Goal: Check status

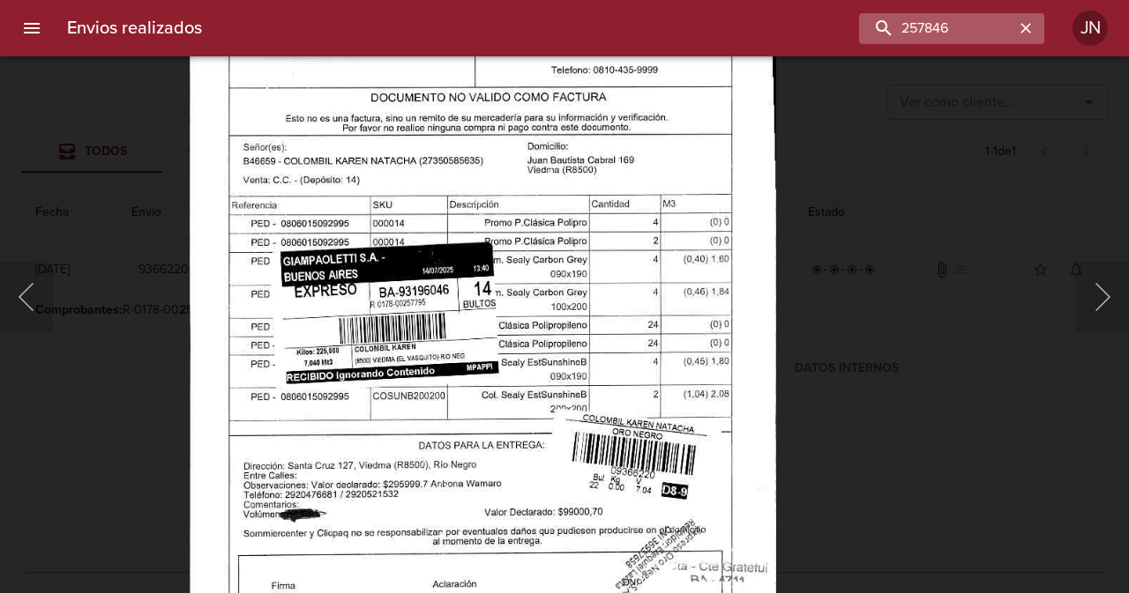
scroll to position [130, 0]
click at [989, 37] on input "257846" at bounding box center [901, 28] width 226 height 31
click at [989, 36] on input "257846" at bounding box center [901, 28] width 226 height 31
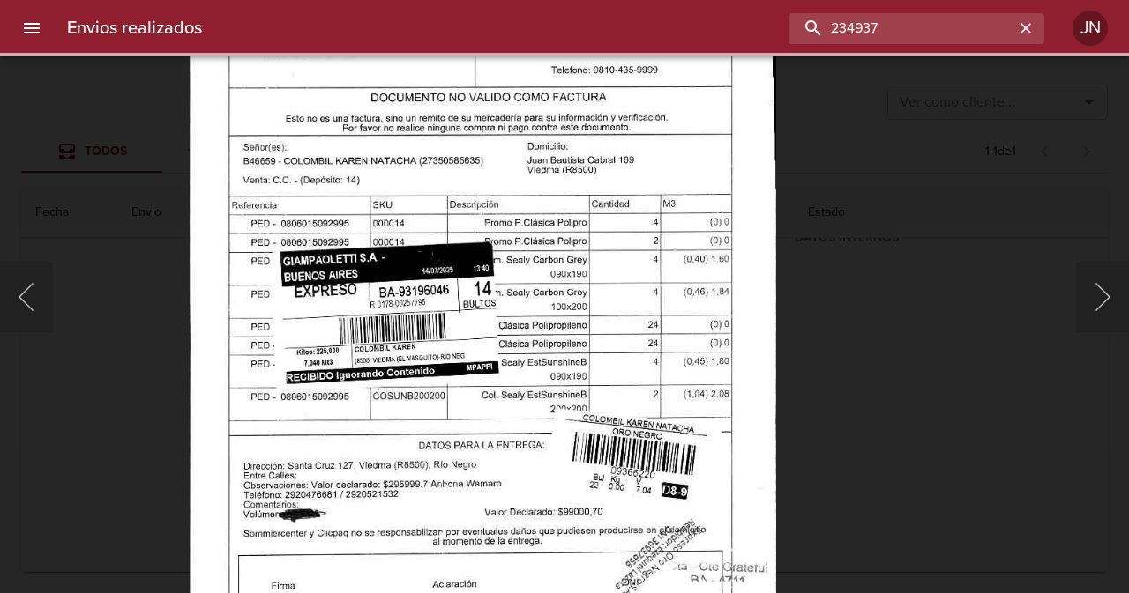
scroll to position [0, 0]
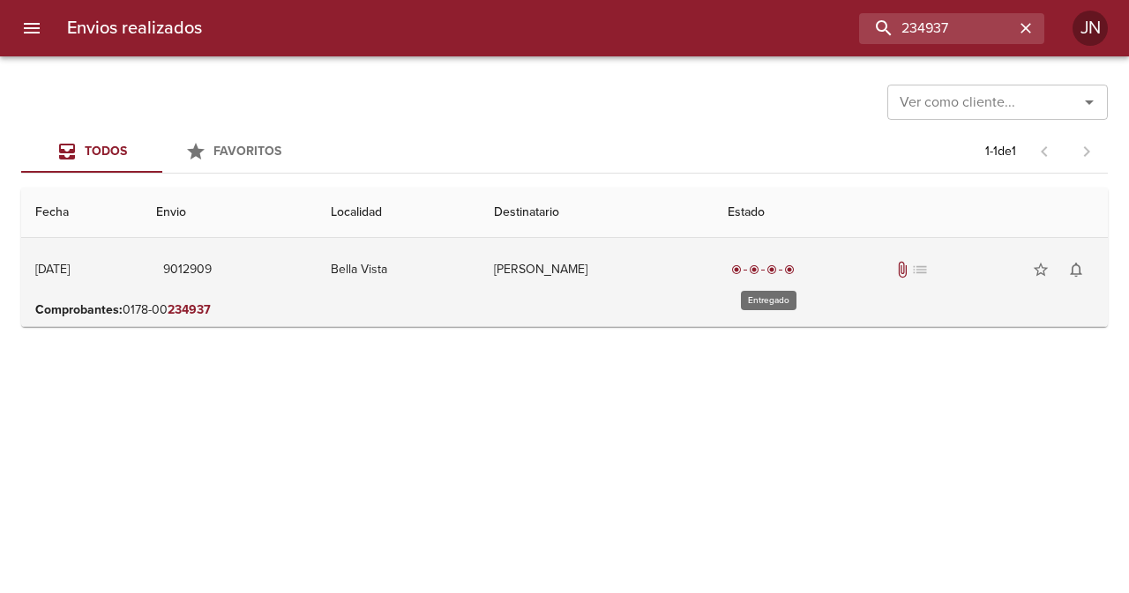
click at [758, 269] on span "radio_button_checked" at bounding box center [754, 270] width 11 height 11
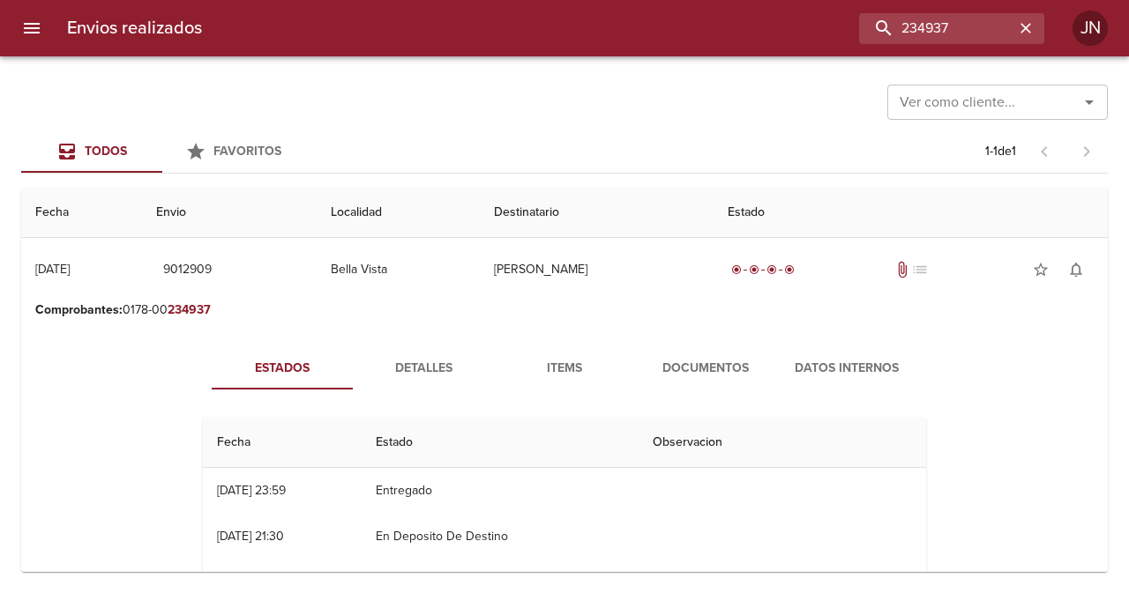
click at [719, 364] on span "Documentos" at bounding box center [705, 369] width 120 height 22
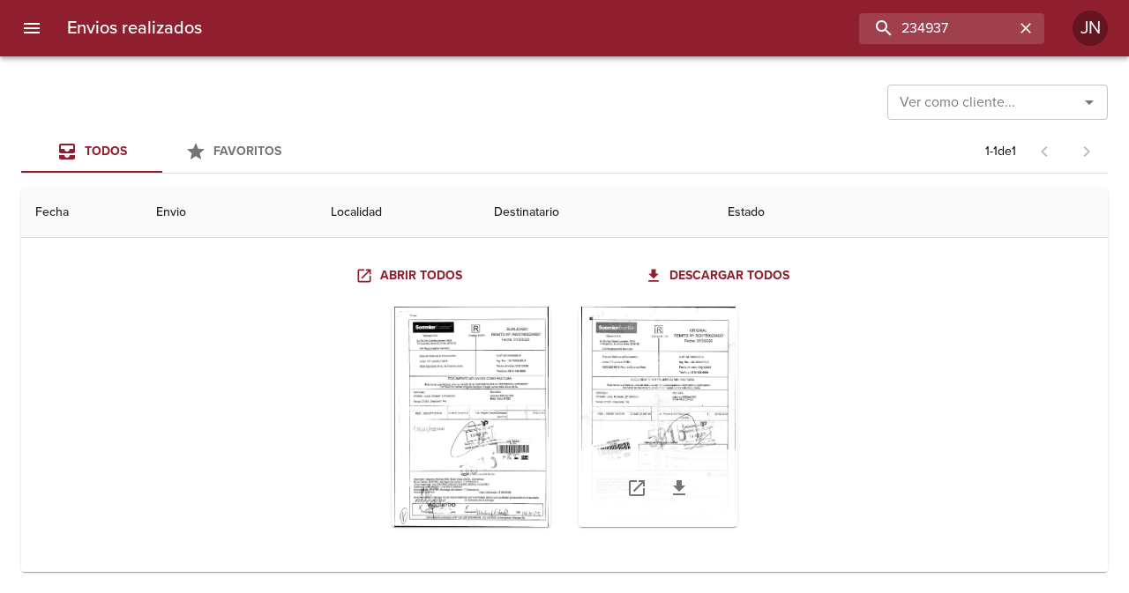
scroll to position [163, 0]
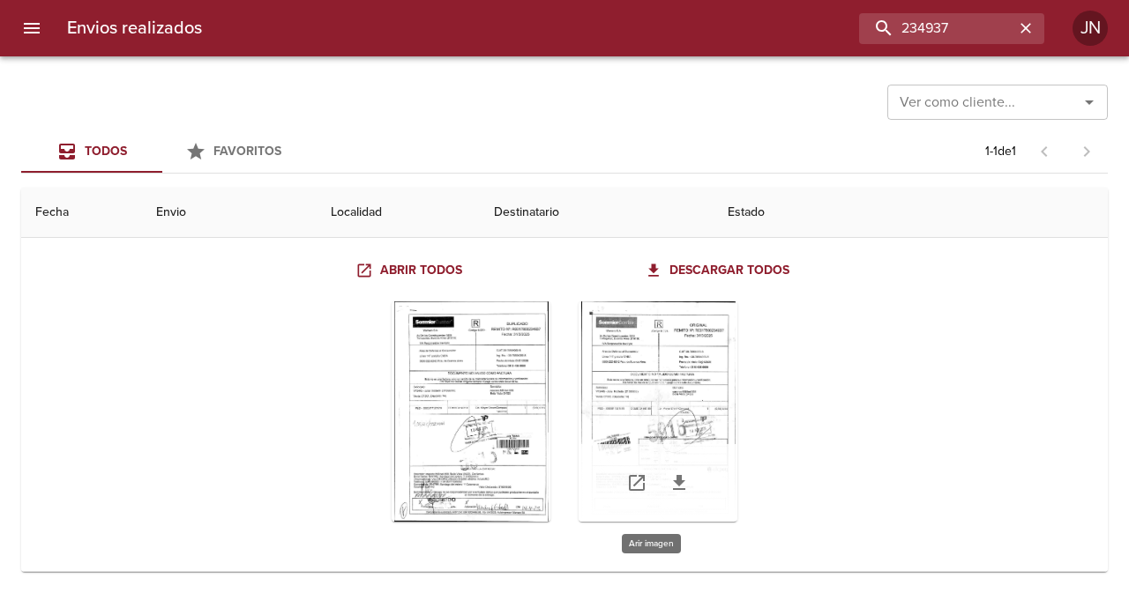
click at [672, 396] on div "Tabla de envíos del cliente" at bounding box center [657, 412] width 159 height 220
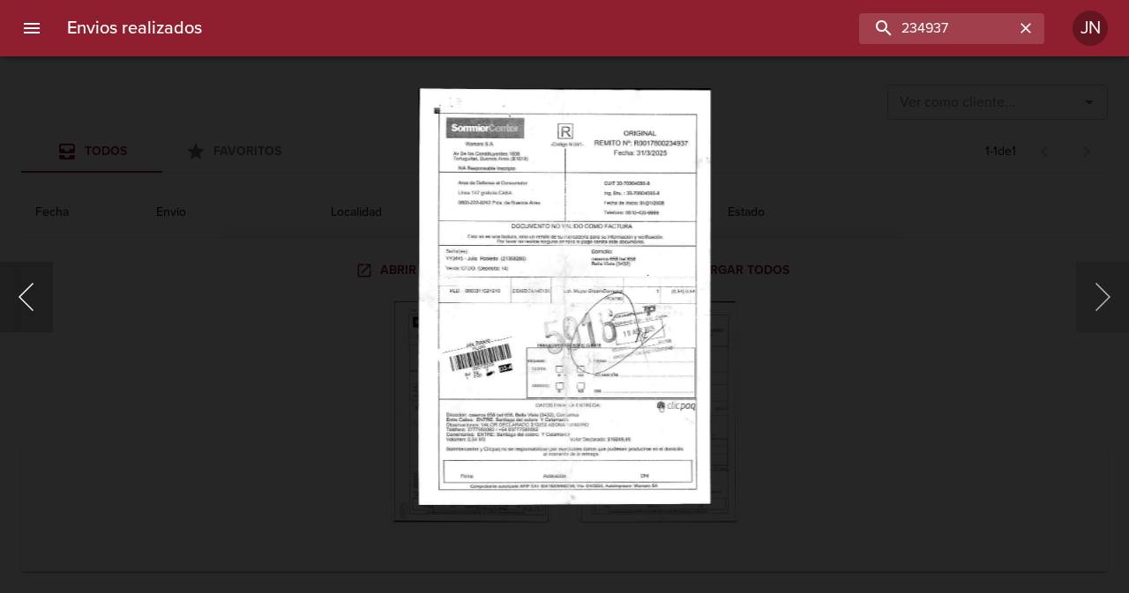
click at [21, 299] on button "Anterior" at bounding box center [26, 297] width 53 height 71
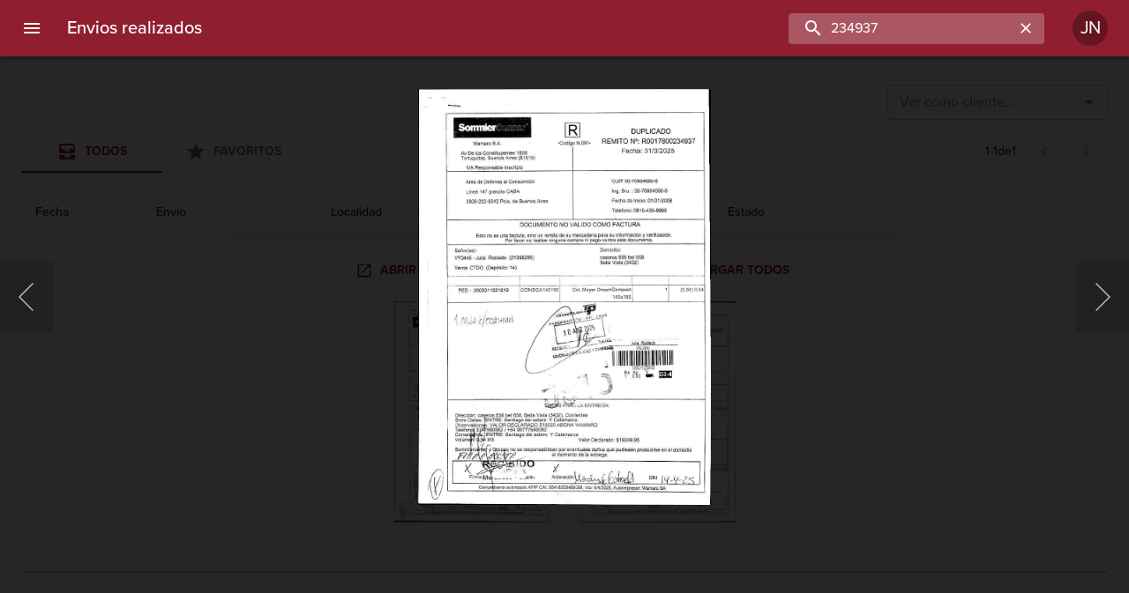
click at [958, 26] on input "234937" at bounding box center [901, 28] width 226 height 31
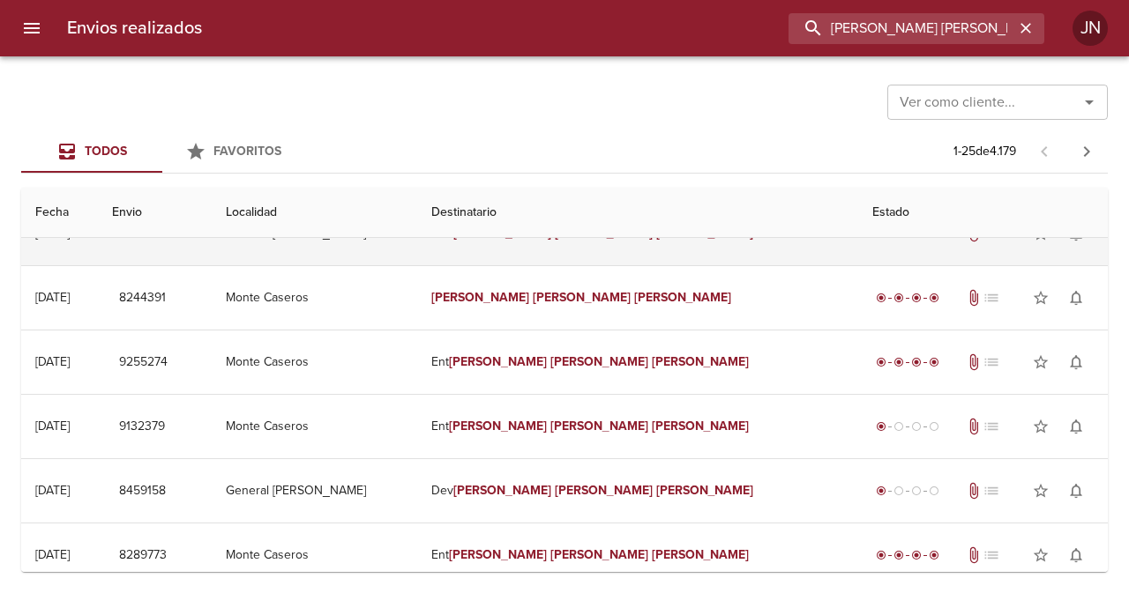
scroll to position [176, 0]
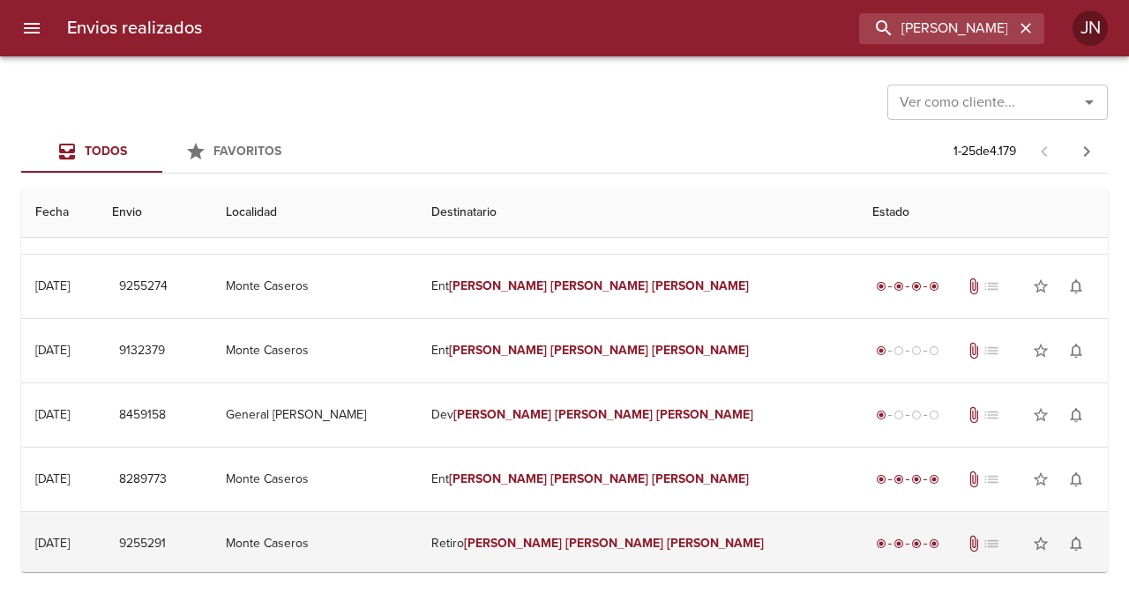
click at [623, 543] on em "[PERSON_NAME]" at bounding box center [614, 543] width 98 height 15
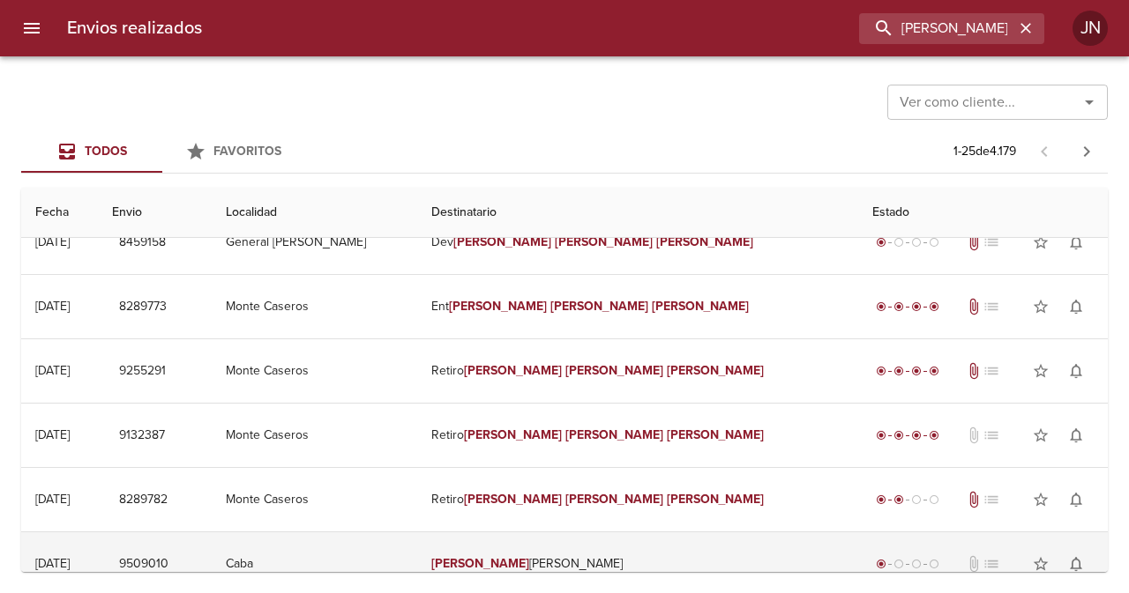
scroll to position [353, 0]
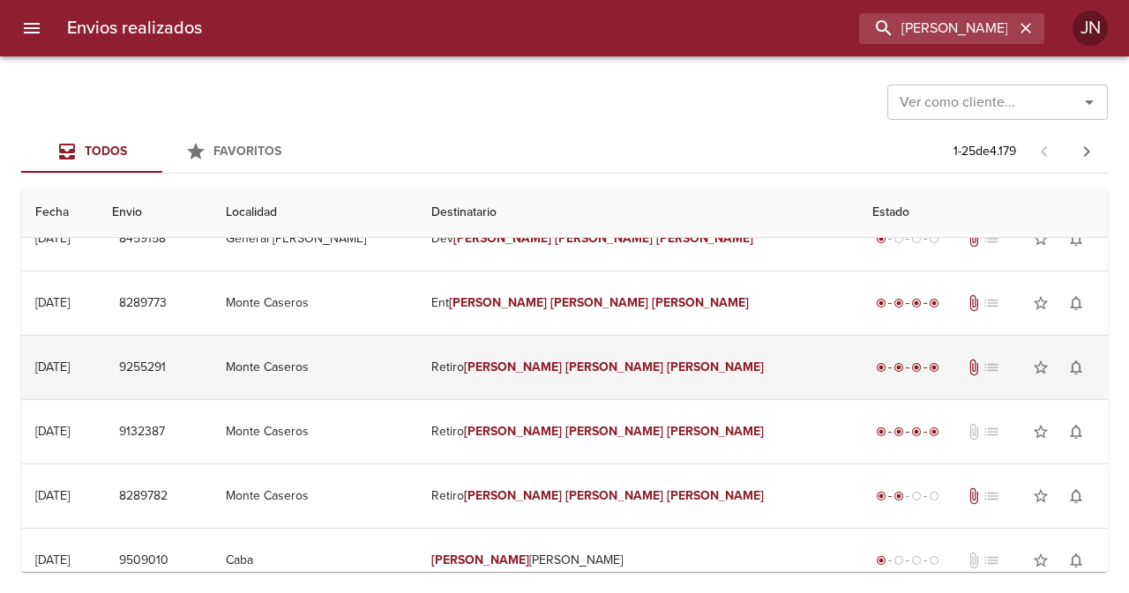
click at [598, 371] on em "[PERSON_NAME]" at bounding box center [614, 367] width 98 height 15
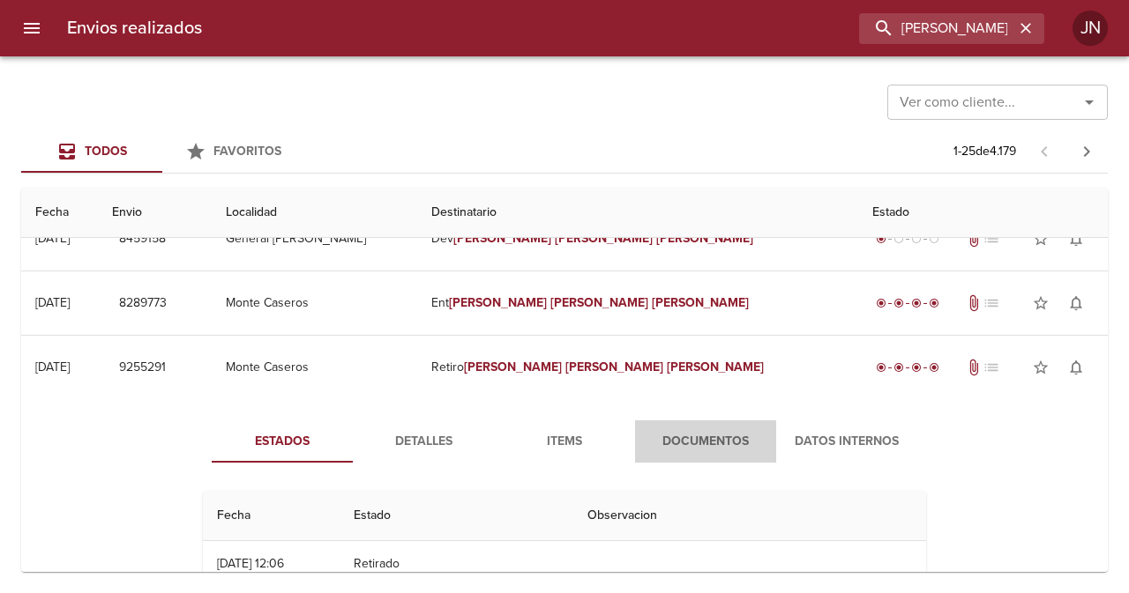
click at [682, 436] on span "Documentos" at bounding box center [705, 442] width 120 height 22
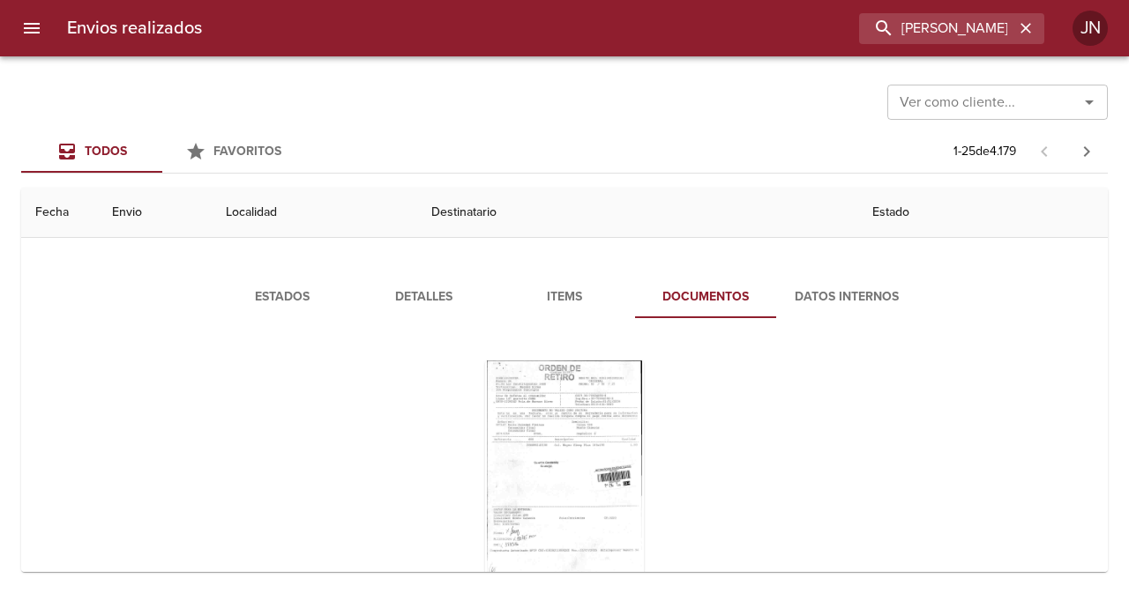
scroll to position [529, 0]
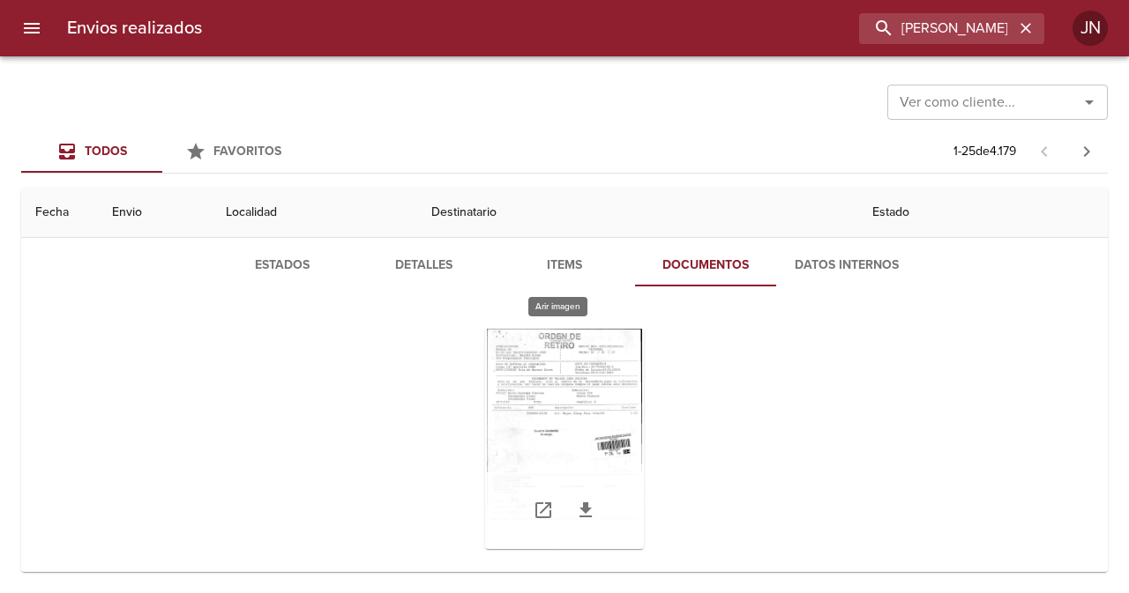
click at [503, 379] on div "Tabla de envíos del cliente" at bounding box center [564, 439] width 159 height 220
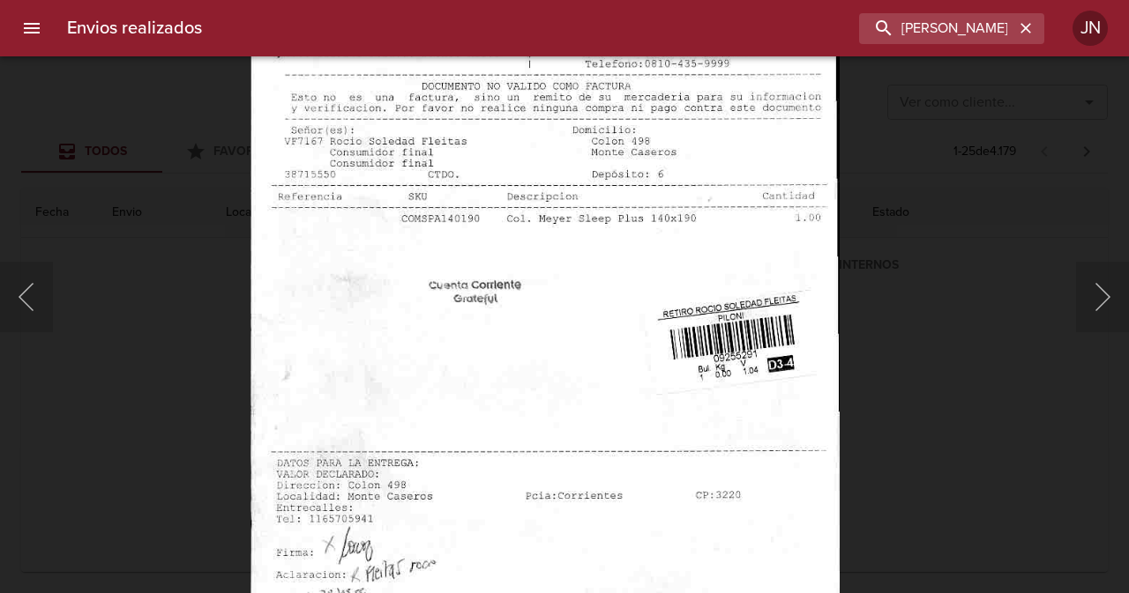
click at [114, 169] on div "Lightbox" at bounding box center [564, 296] width 1129 height 593
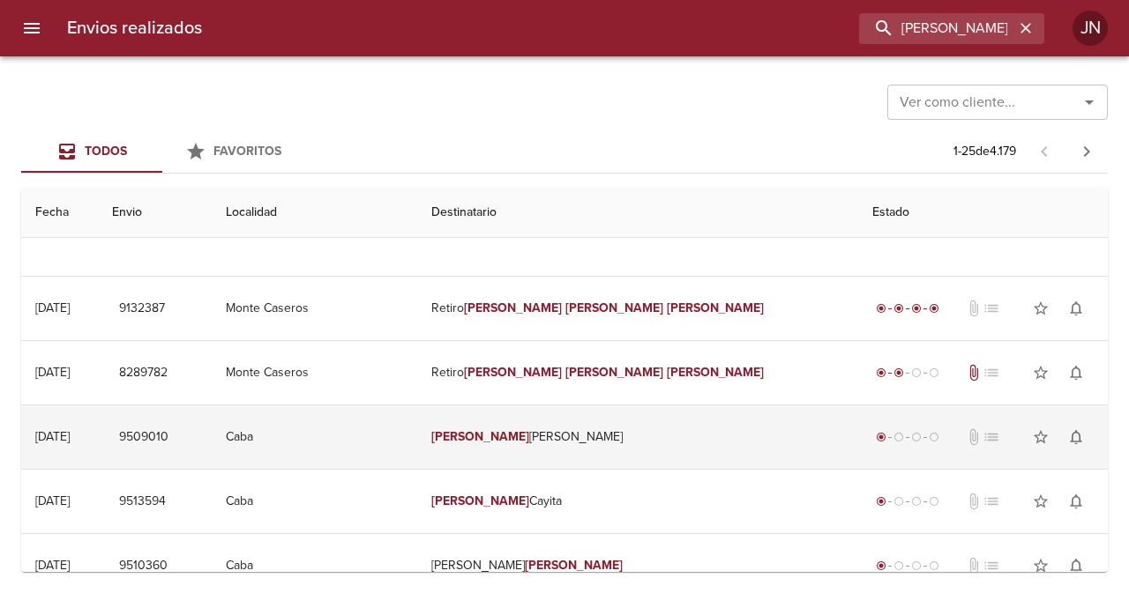
scroll to position [882, 0]
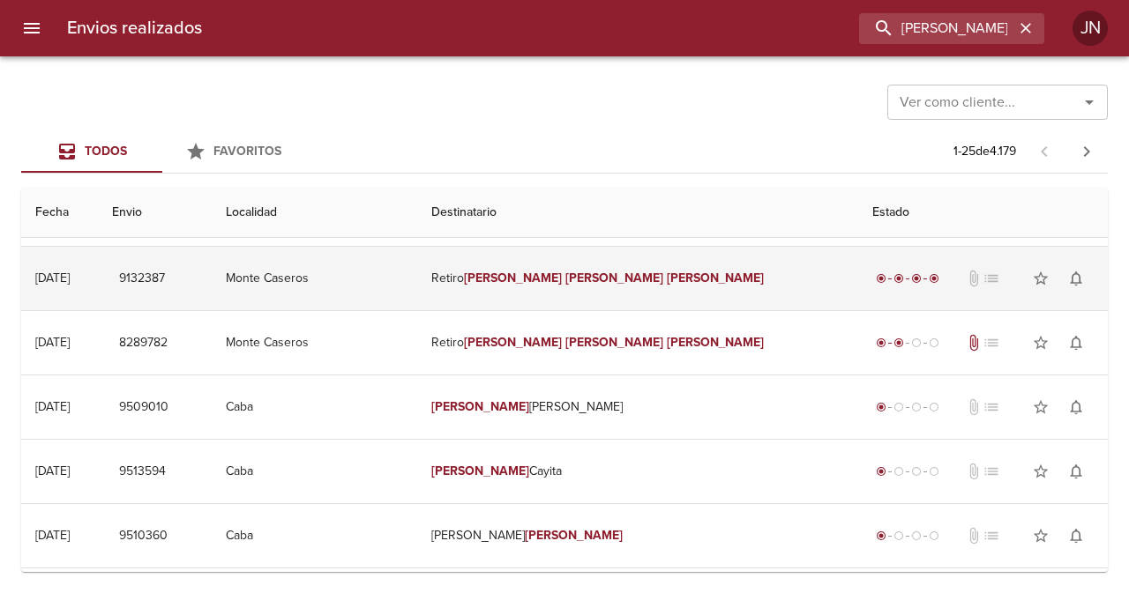
click at [601, 275] on em "[PERSON_NAME]" at bounding box center [614, 278] width 98 height 15
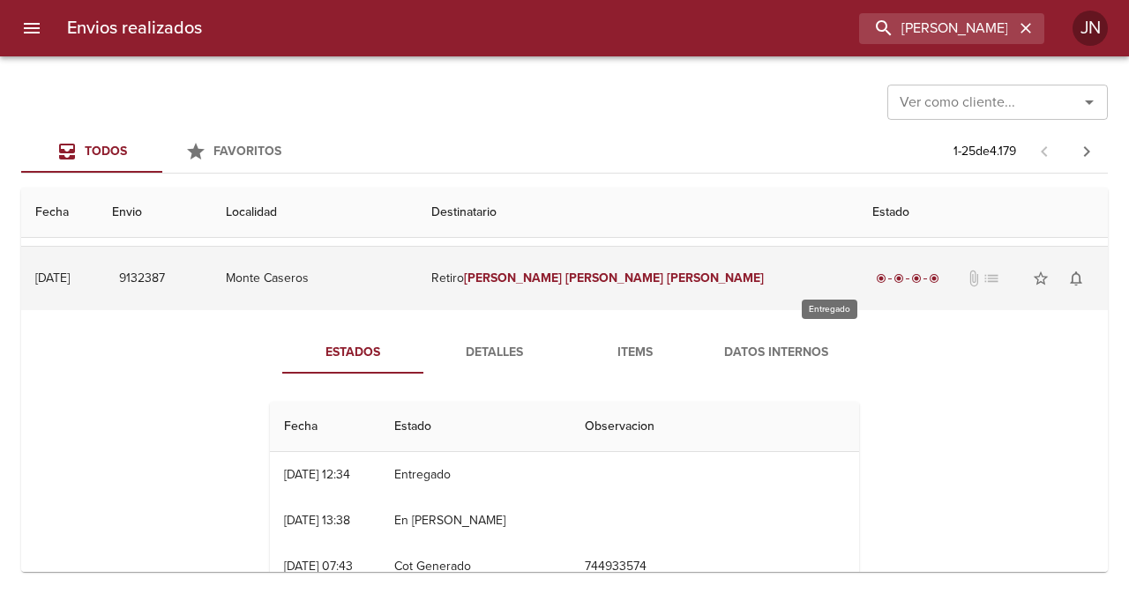
click at [893, 280] on span "radio_button_checked" at bounding box center [898, 278] width 11 height 11
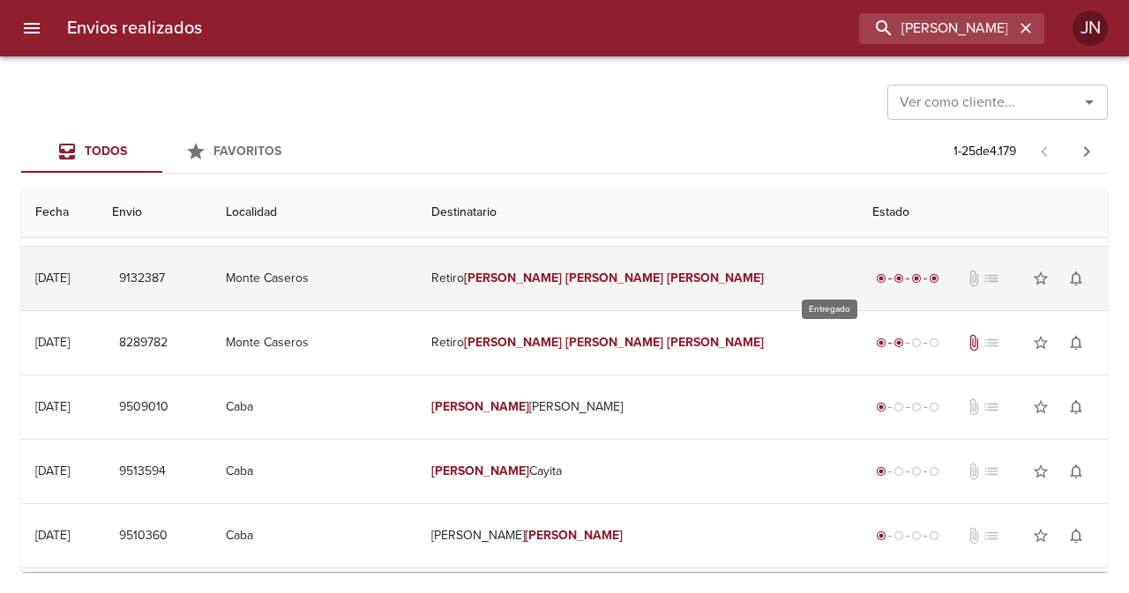
click at [890, 281] on div "radio_button_checked" at bounding box center [899, 278] width 18 height 11
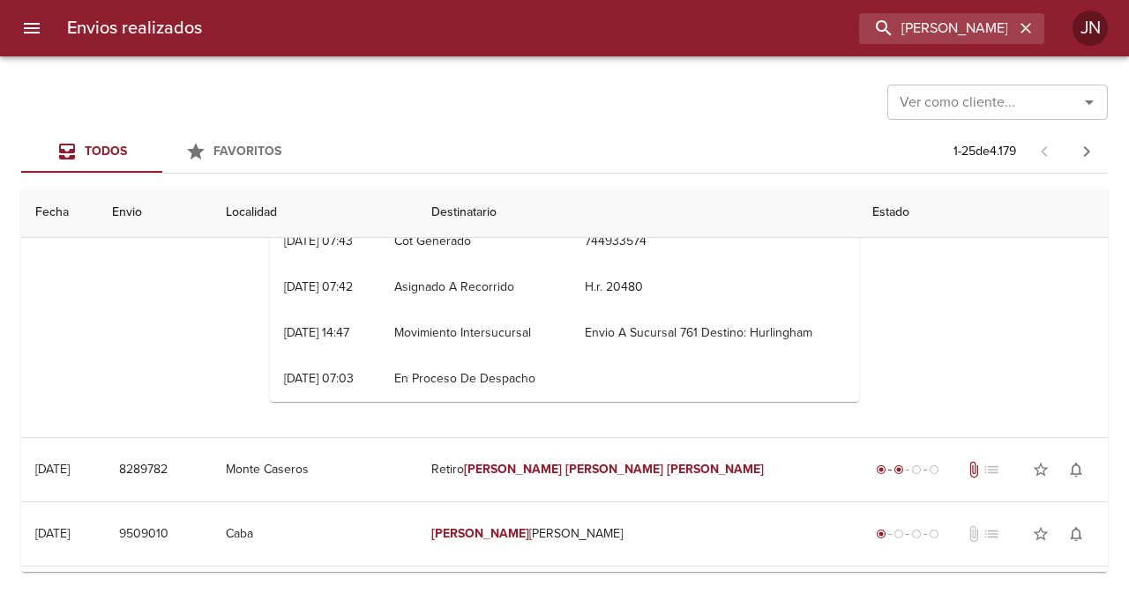
scroll to position [1234, 0]
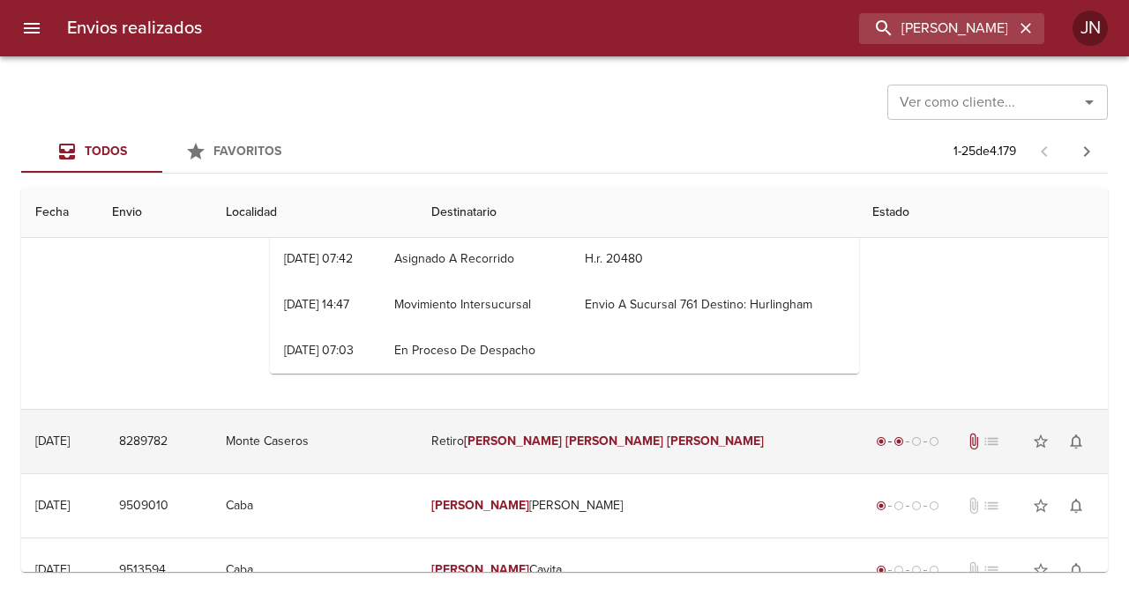
click at [667, 440] on em "[PERSON_NAME]" at bounding box center [716, 441] width 98 height 15
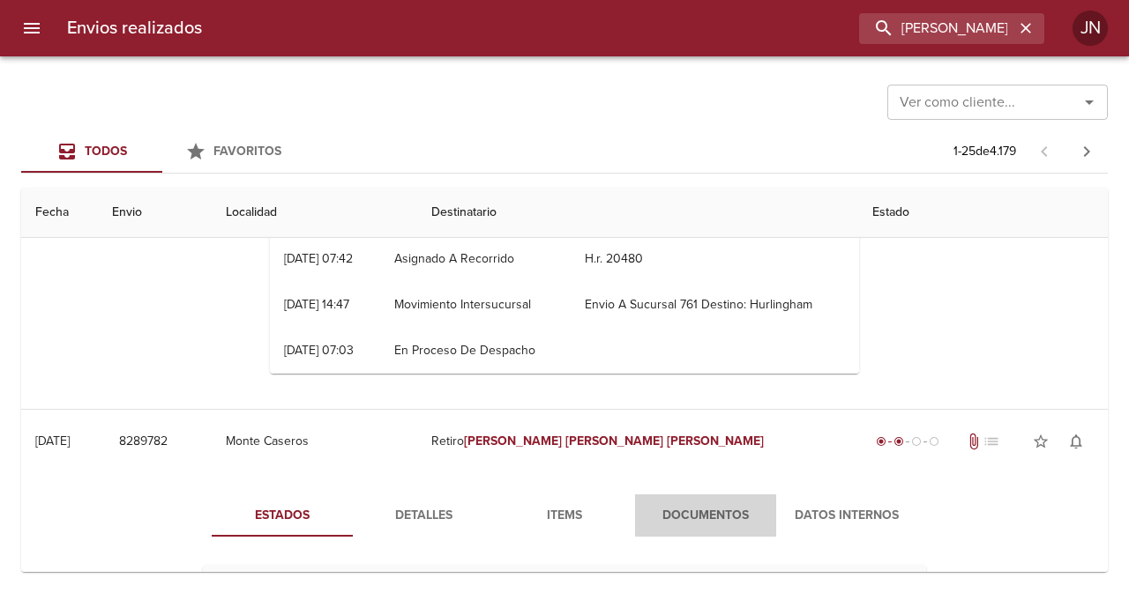
click at [698, 513] on span "Documentos" at bounding box center [705, 516] width 120 height 22
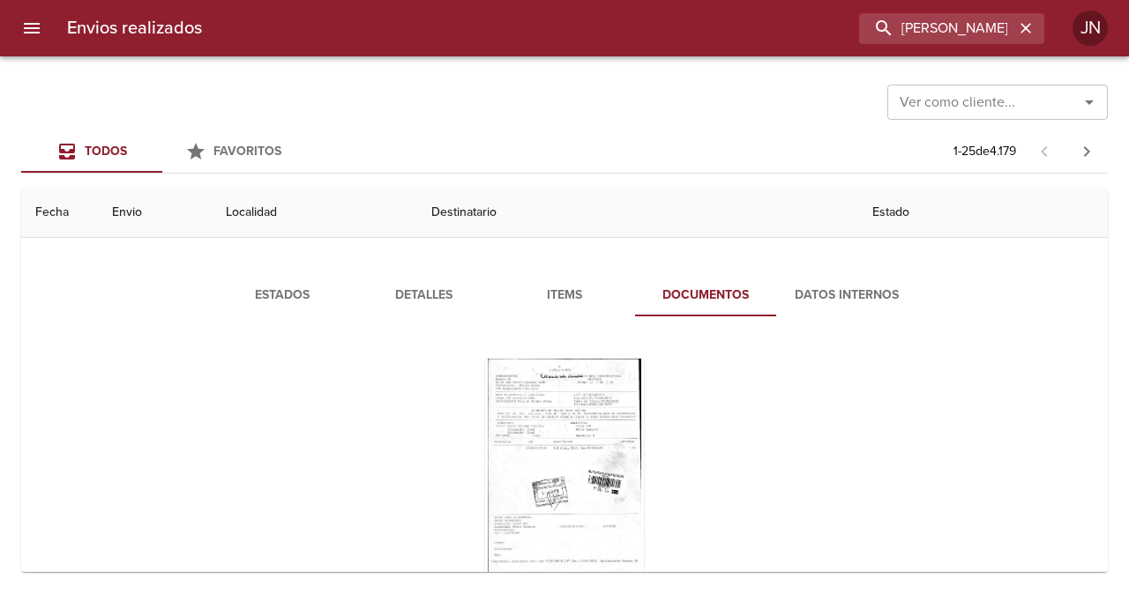
scroll to position [1499, 0]
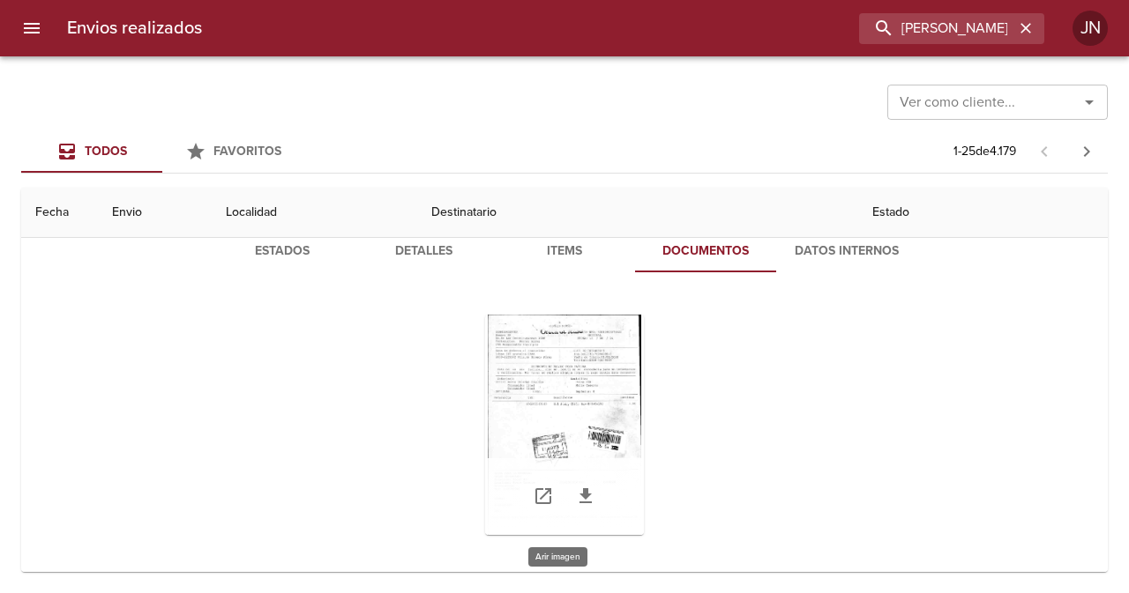
click at [565, 399] on div "Tabla de envíos del cliente" at bounding box center [564, 425] width 159 height 220
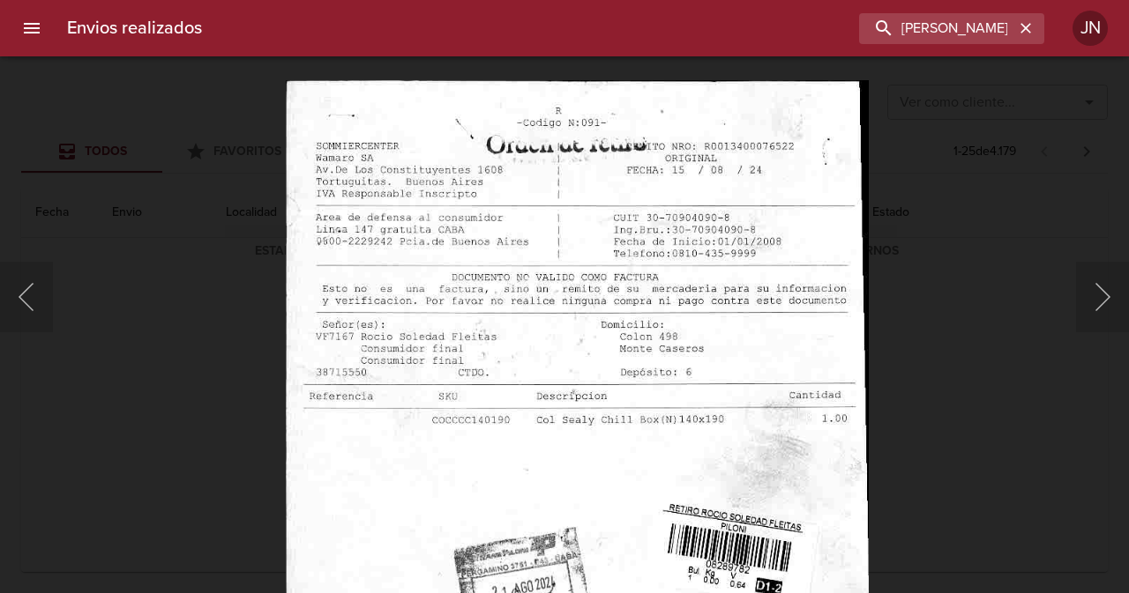
click at [728, 458] on img "Lightbox" at bounding box center [578, 498] width 584 height 838
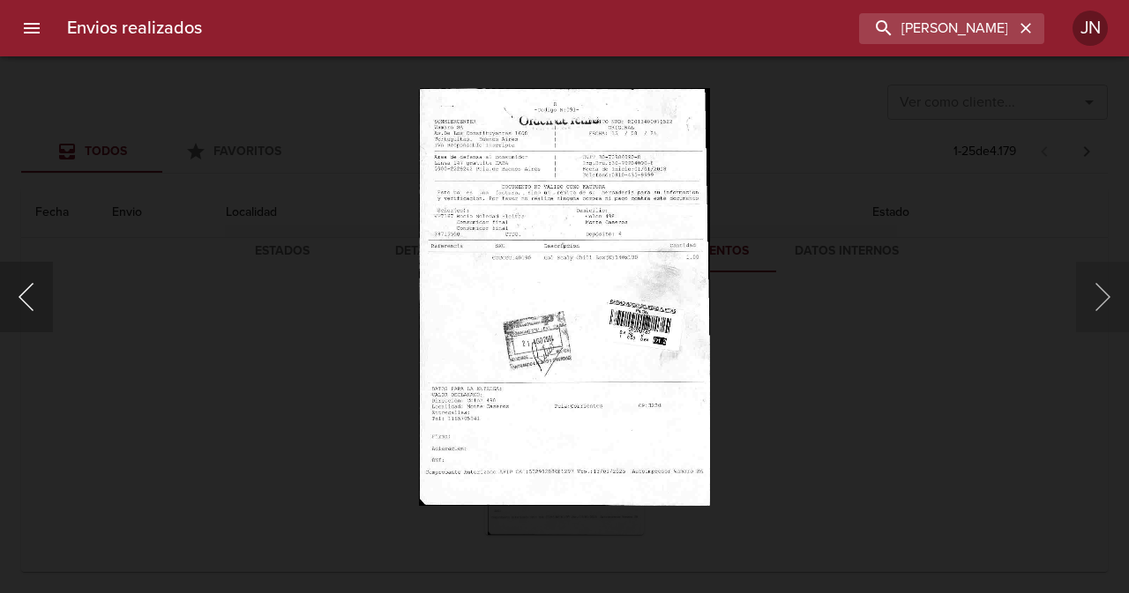
click at [32, 287] on button "Anterior" at bounding box center [26, 297] width 53 height 71
click at [106, 228] on div "Lightbox" at bounding box center [564, 296] width 1129 height 593
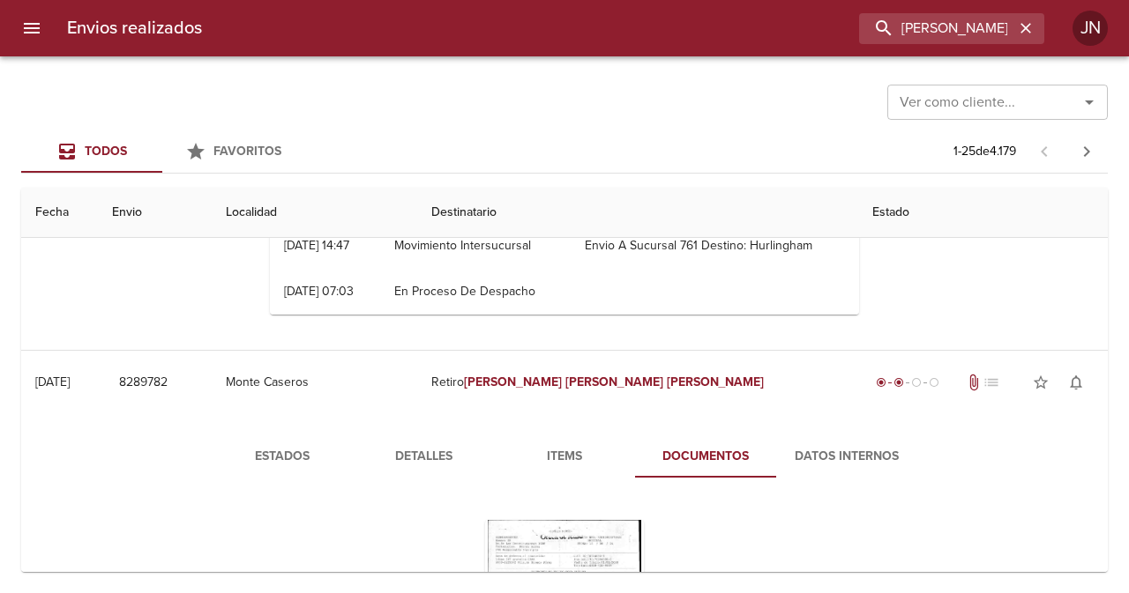
scroll to position [1323, 0]
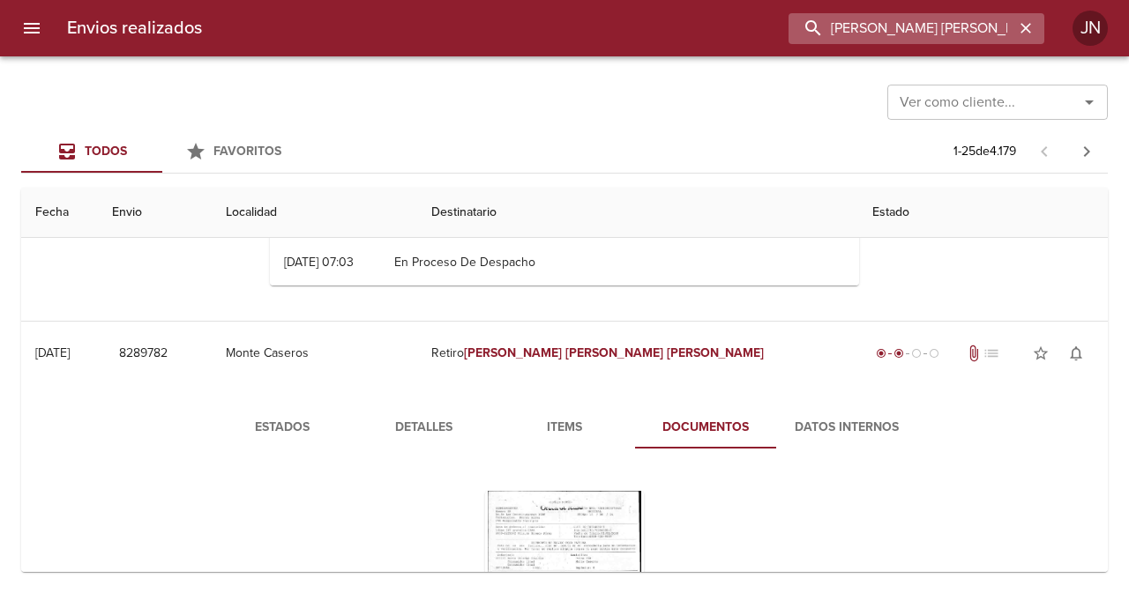
click at [922, 23] on input "[PERSON_NAME] [PERSON_NAME]" at bounding box center [901, 28] width 226 height 31
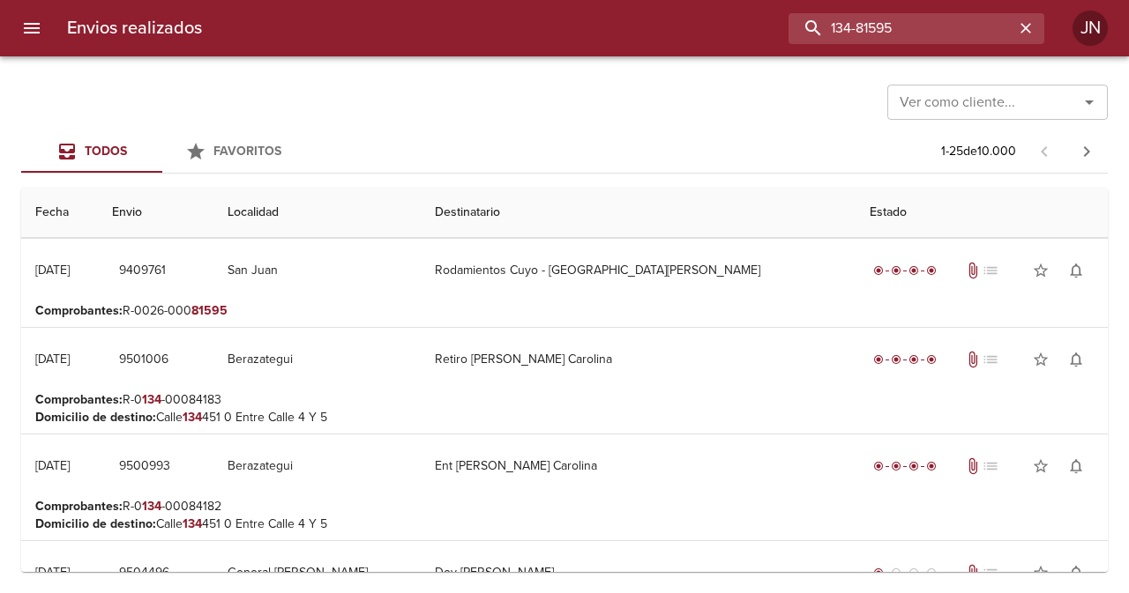
scroll to position [0, 0]
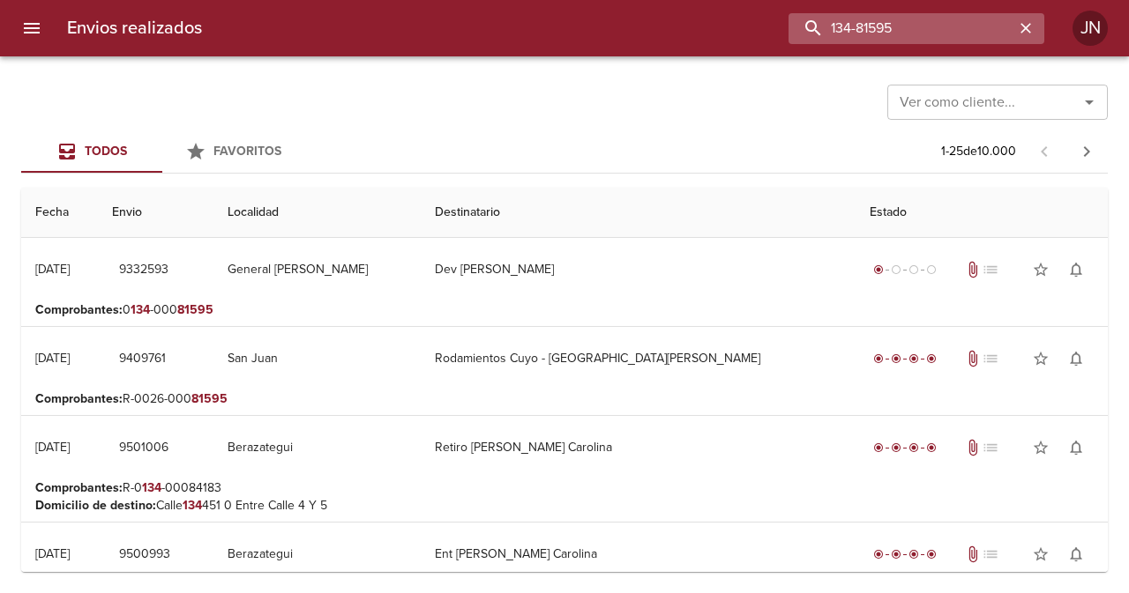
click at [913, 25] on input "134-81595" at bounding box center [901, 28] width 226 height 31
click at [913, 26] on input "134-81595" at bounding box center [901, 28] width 226 height 31
click at [914, 26] on input "134-81595" at bounding box center [901, 28] width 226 height 31
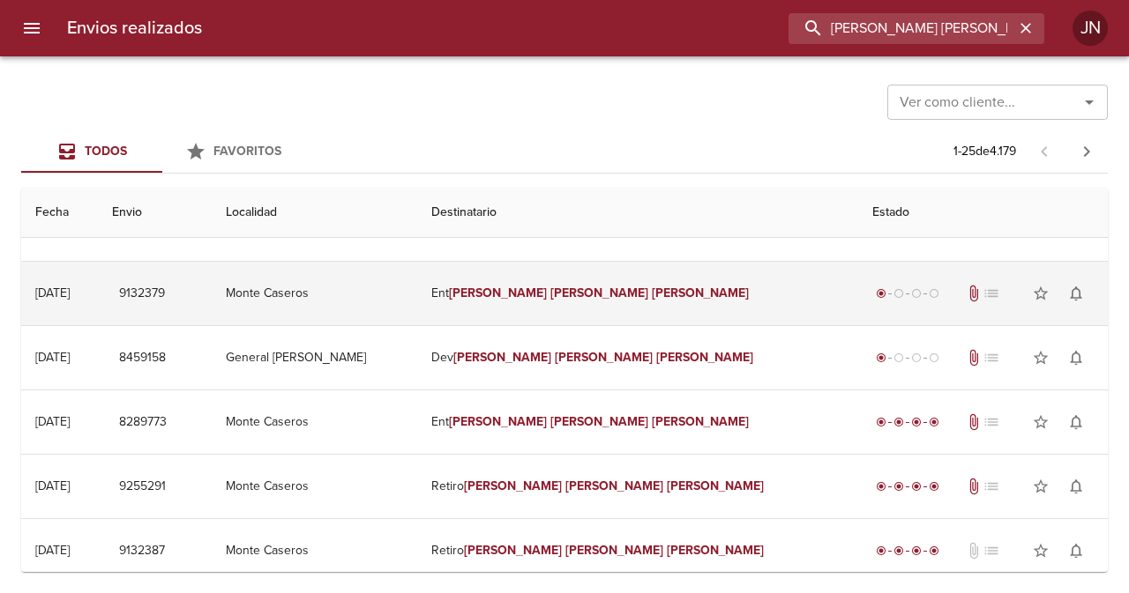
scroll to position [265, 0]
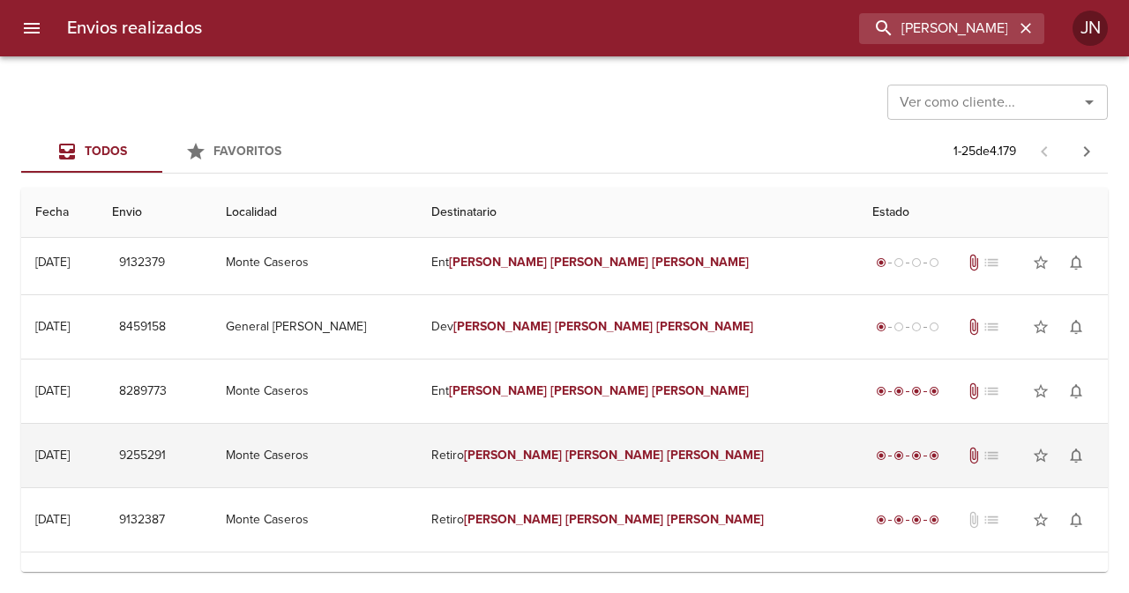
click at [562, 457] on em "[PERSON_NAME]" at bounding box center [513, 455] width 98 height 15
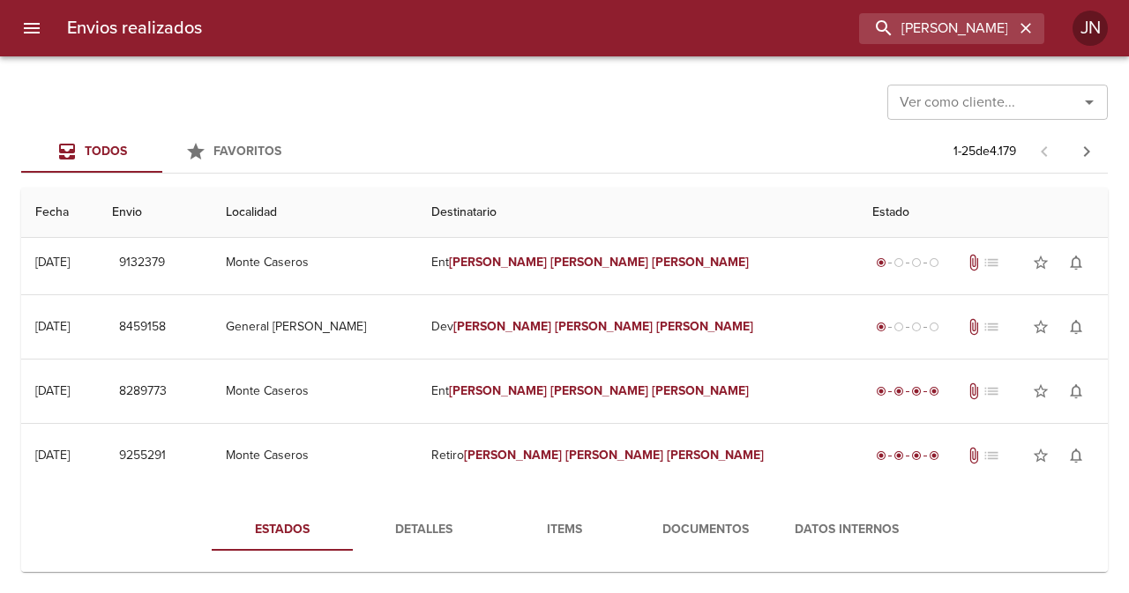
click at [669, 523] on span "Documentos" at bounding box center [705, 530] width 120 height 22
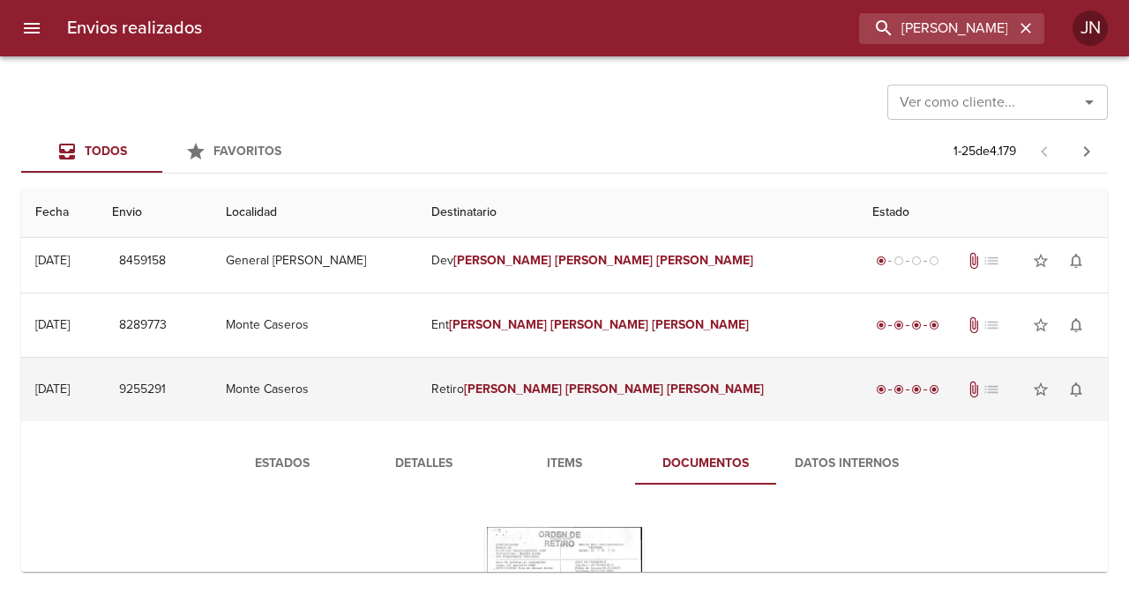
scroll to position [441, 0]
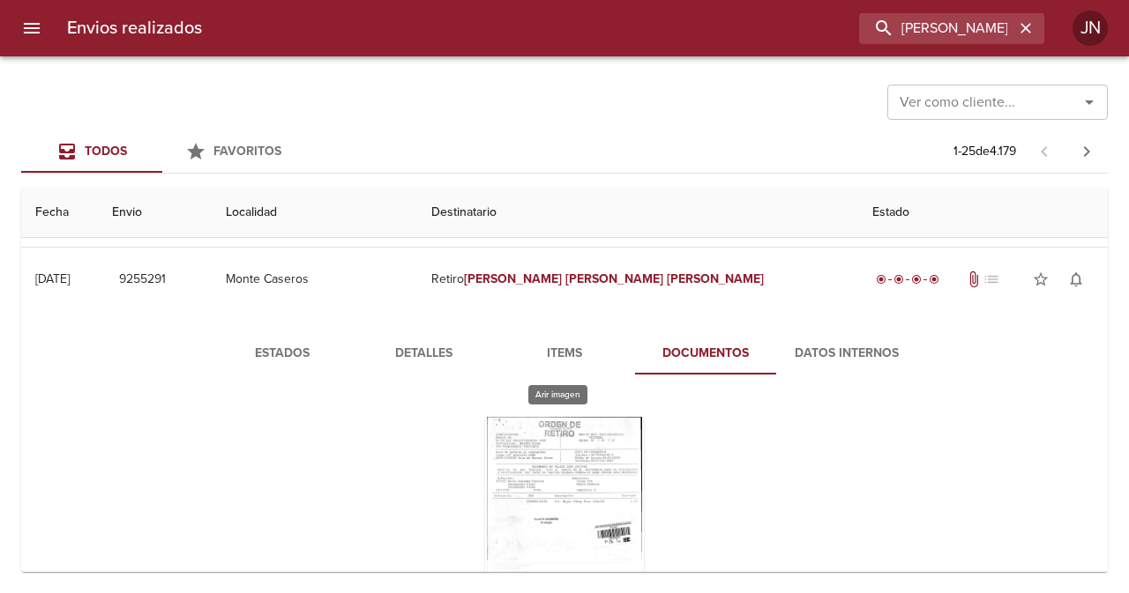
click at [615, 466] on div "Tabla de envíos del cliente" at bounding box center [564, 527] width 159 height 220
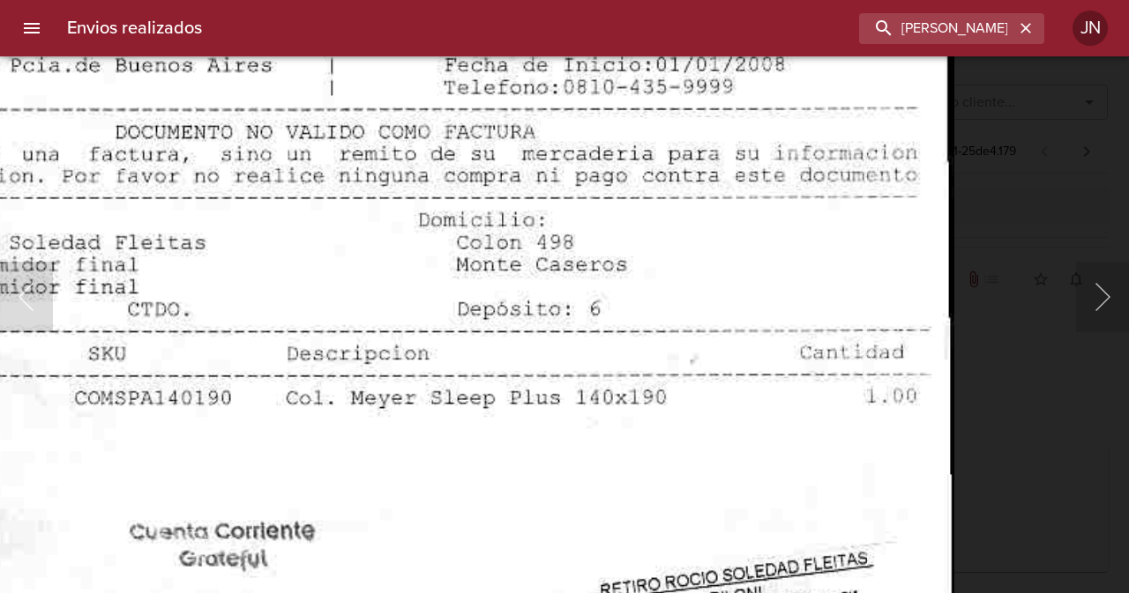
click at [562, 0] on html "Envios realizados [PERSON_NAME] [PERSON_NAME] Ver como cliente... Ver como clie…" at bounding box center [564, 0] width 1129 height 0
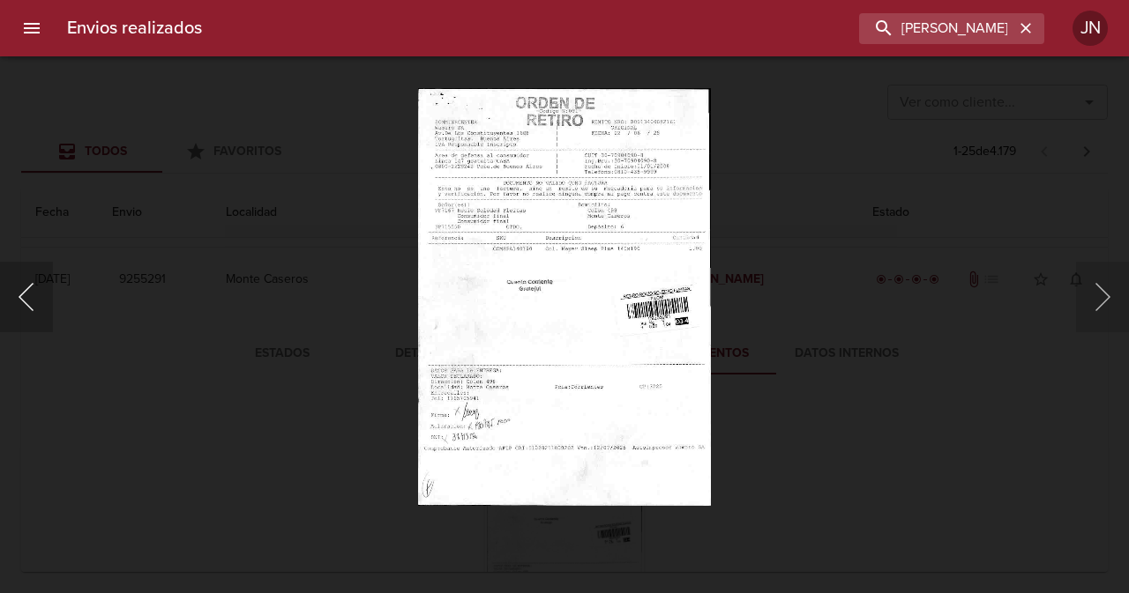
click at [27, 293] on button "Anterior" at bounding box center [26, 297] width 53 height 71
click at [26, 281] on button "Anterior" at bounding box center [26, 297] width 53 height 71
click at [145, 167] on div "Lightbox" at bounding box center [564, 296] width 1129 height 593
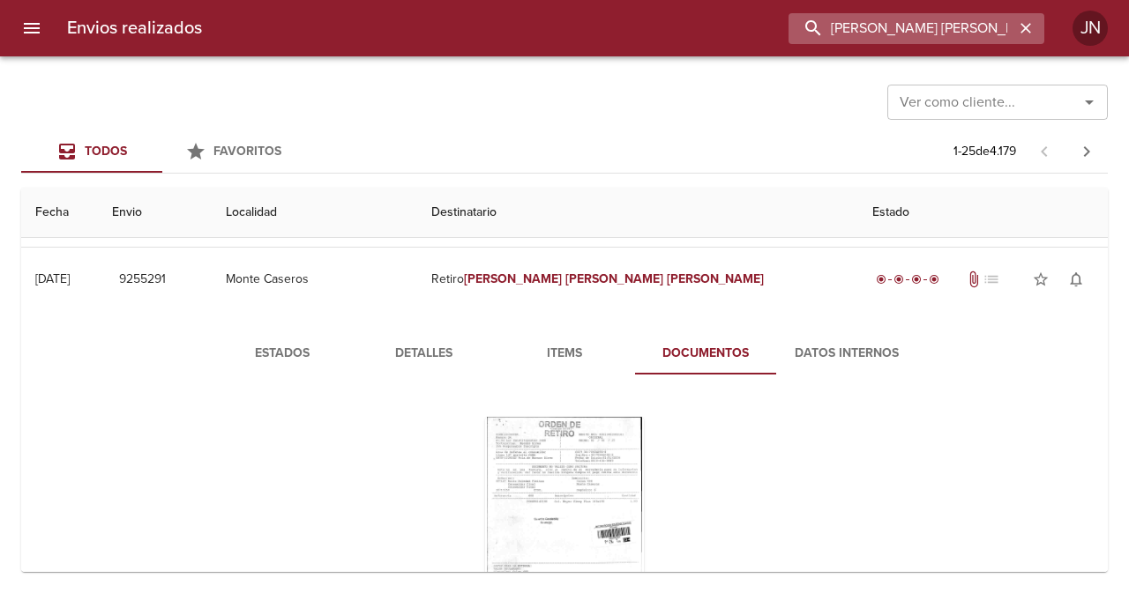
click at [907, 32] on input "[PERSON_NAME] [PERSON_NAME]" at bounding box center [901, 28] width 226 height 31
type input "178-243986"
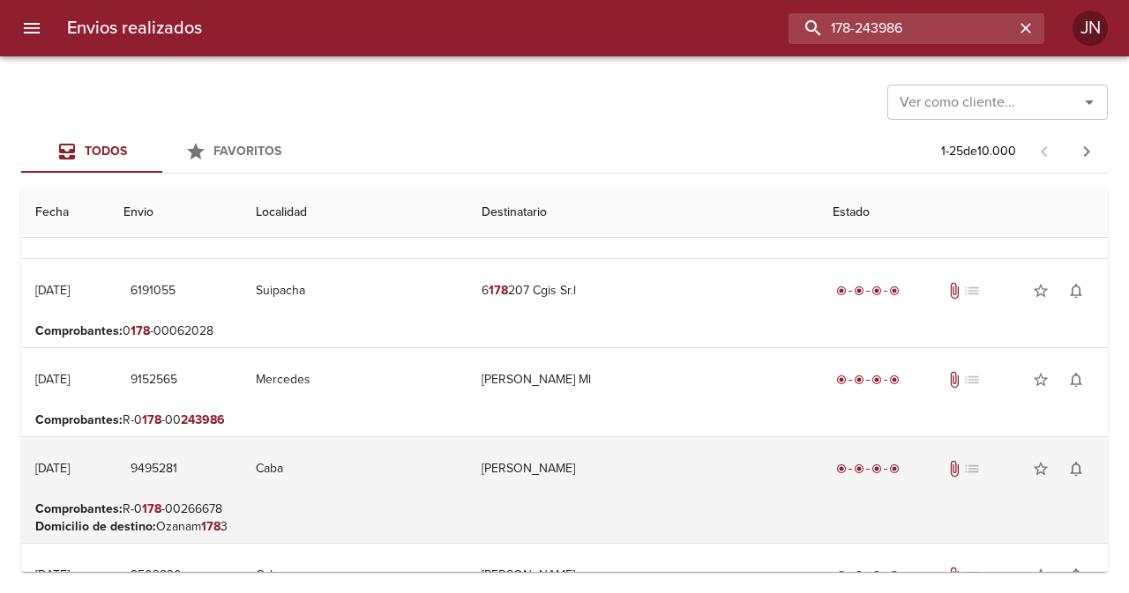
scroll to position [353, 0]
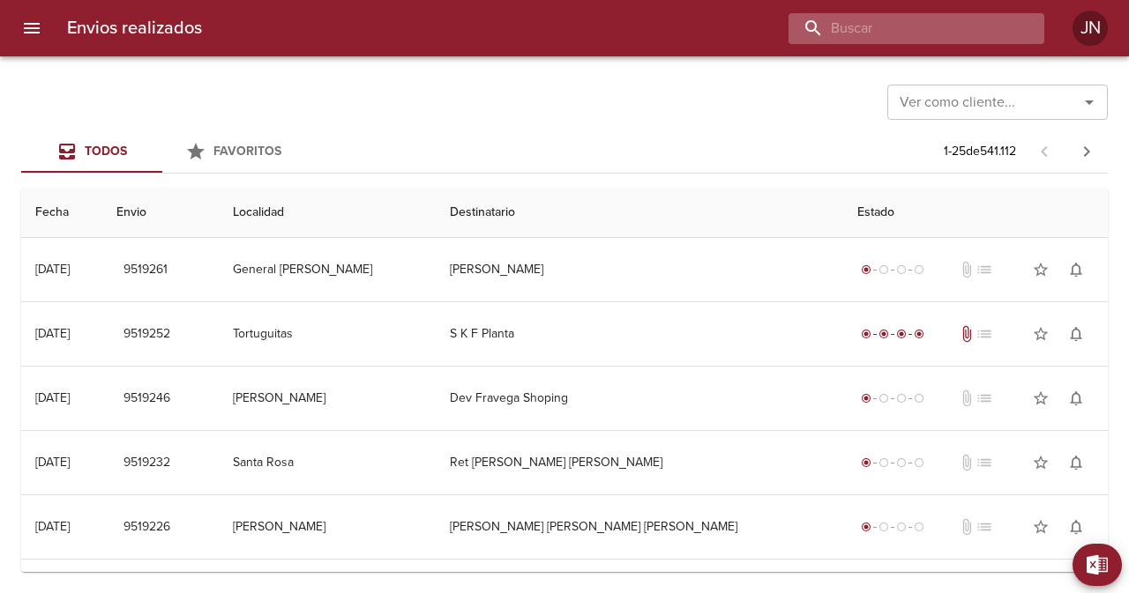
click at [950, 34] on input "buscar" at bounding box center [901, 28] width 226 height 31
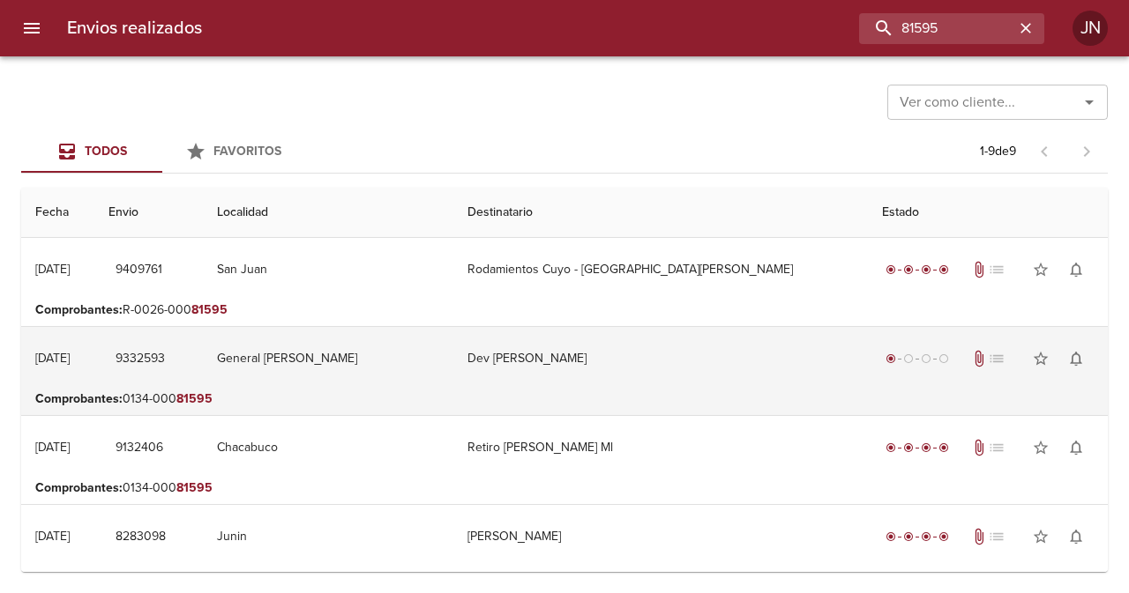
click at [635, 358] on td "Dev [PERSON_NAME]" at bounding box center [660, 358] width 414 height 63
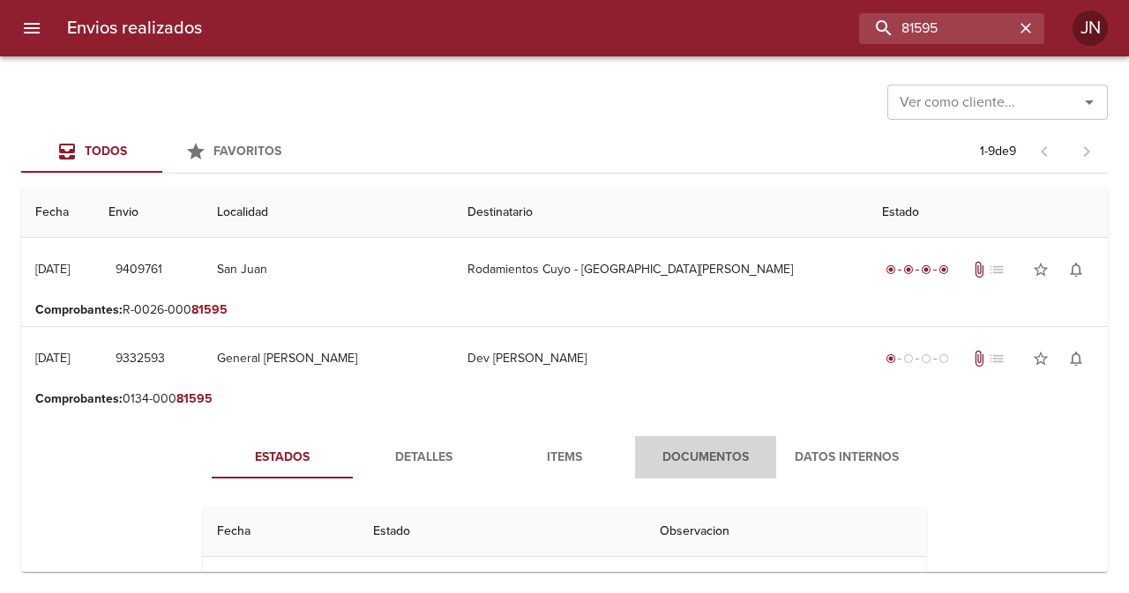
click at [685, 461] on span "Documentos" at bounding box center [705, 458] width 120 height 22
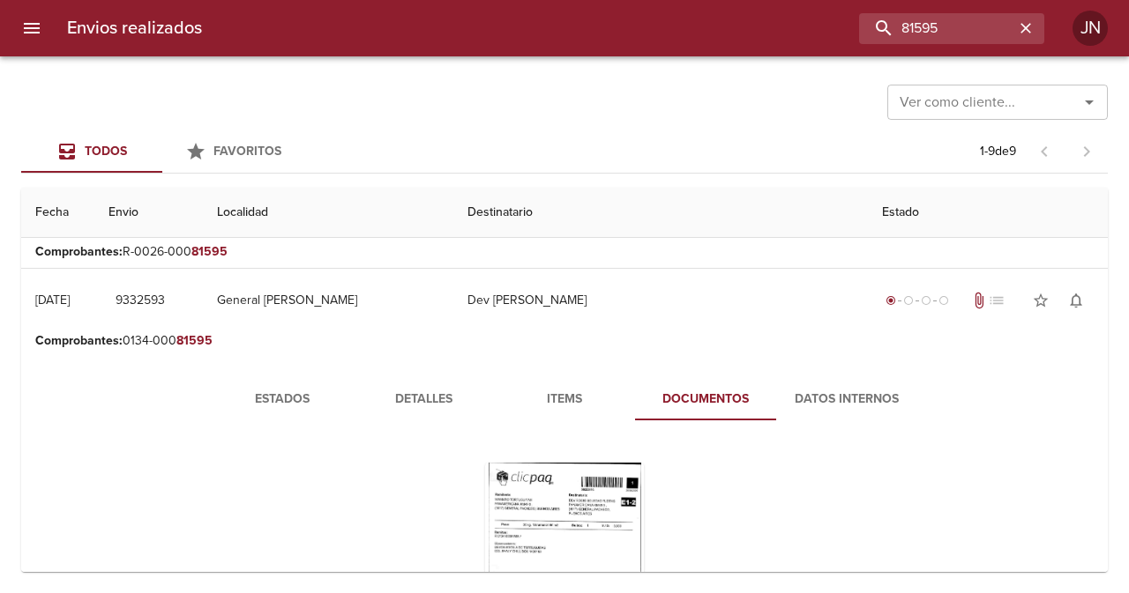
scroll to position [88, 0]
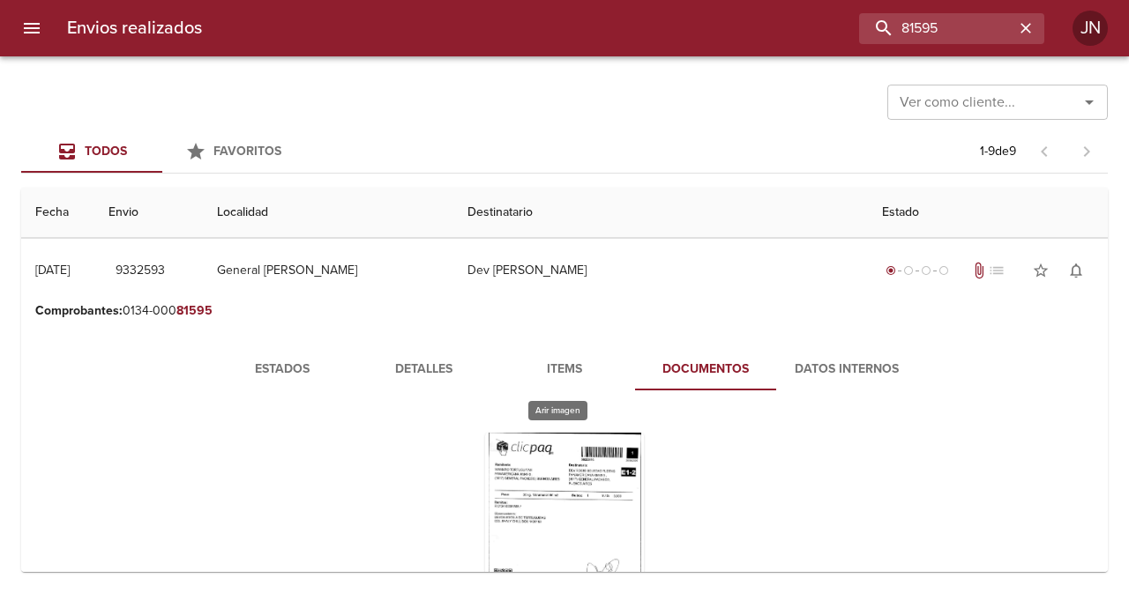
click at [577, 467] on div "Tabla de envíos del cliente" at bounding box center [564, 543] width 159 height 220
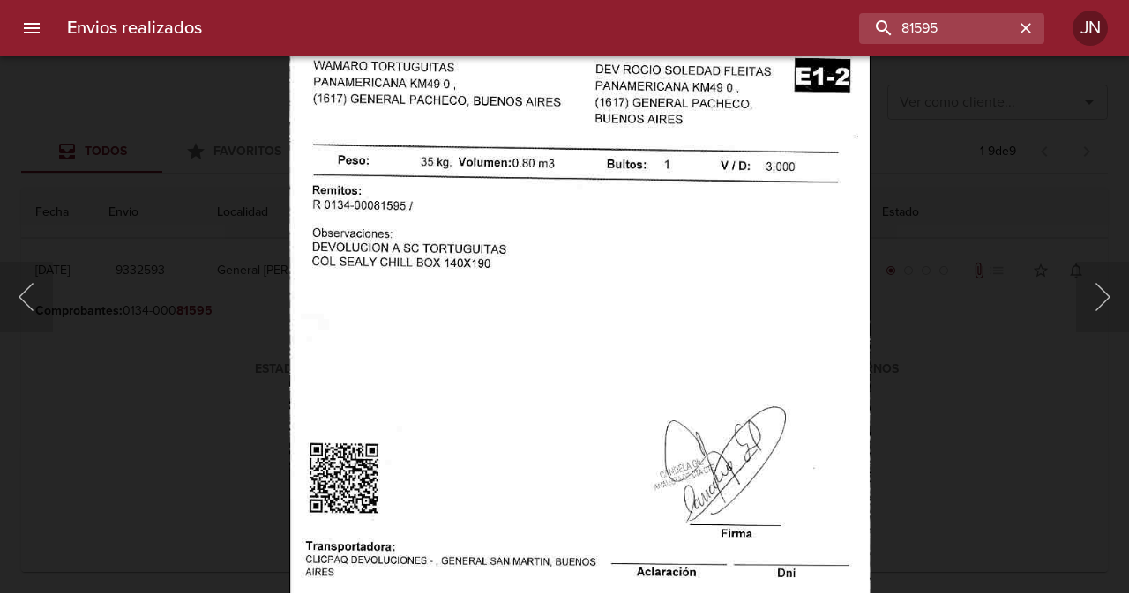
click at [576, 365] on img "Lightbox" at bounding box center [579, 344] width 581 height 838
click at [1098, 301] on button "Siguiente" at bounding box center [1102, 297] width 53 height 71
click at [20, 306] on button "Anterior" at bounding box center [26, 297] width 53 height 71
click at [23, 307] on button "Anterior" at bounding box center [26, 297] width 53 height 71
click at [208, 244] on div "Lightbox" at bounding box center [564, 296] width 1129 height 593
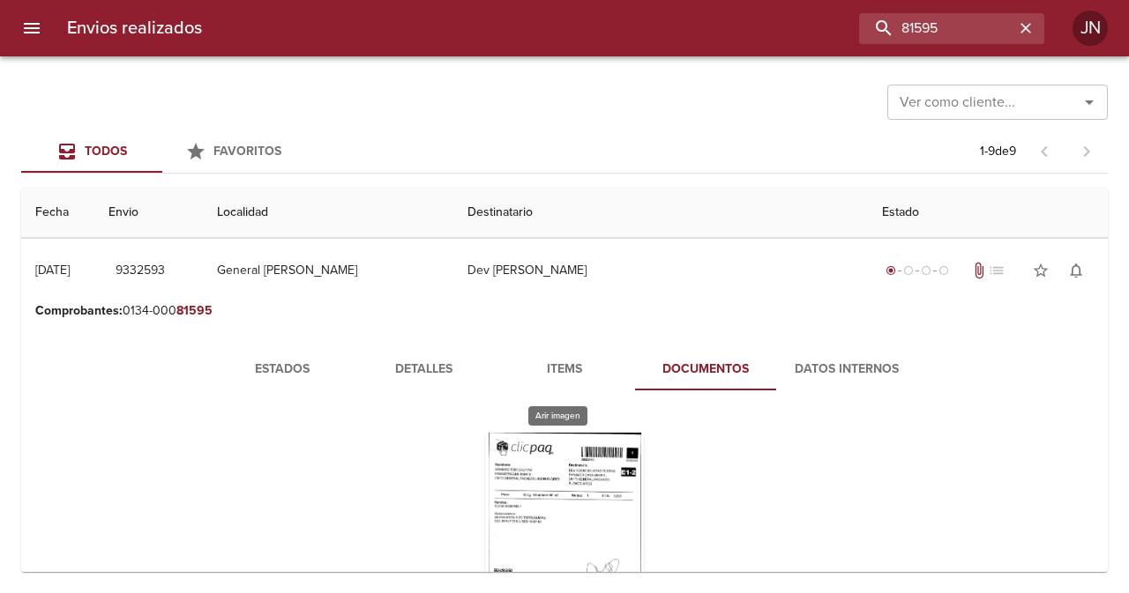
scroll to position [0, 0]
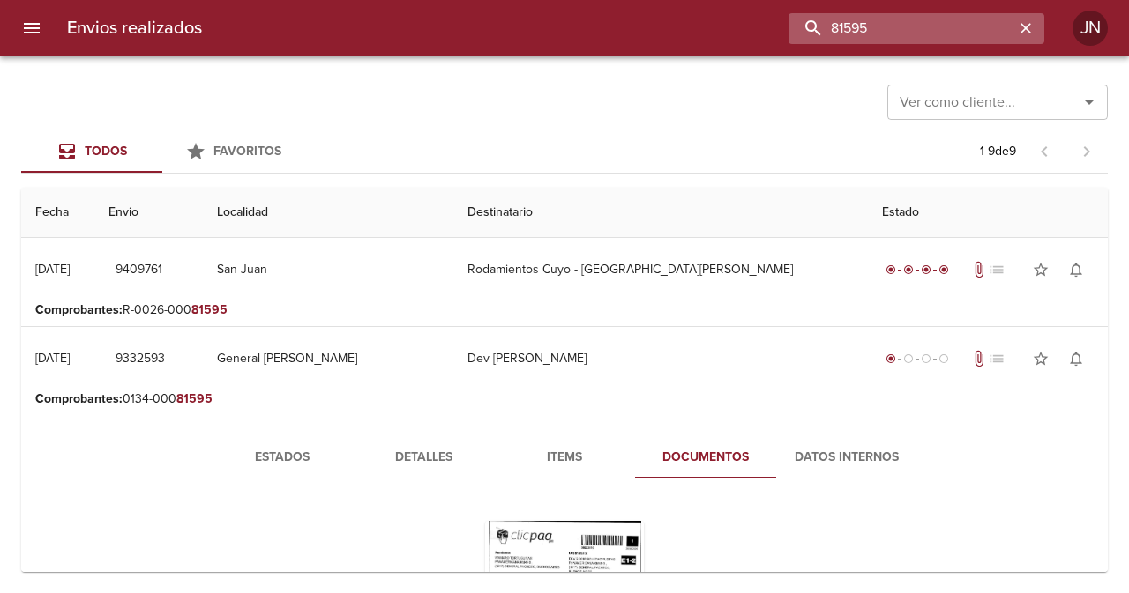
click at [988, 36] on input "81595" at bounding box center [901, 28] width 226 height 31
click at [938, 32] on input "81595" at bounding box center [901, 28] width 226 height 31
type input "76522"
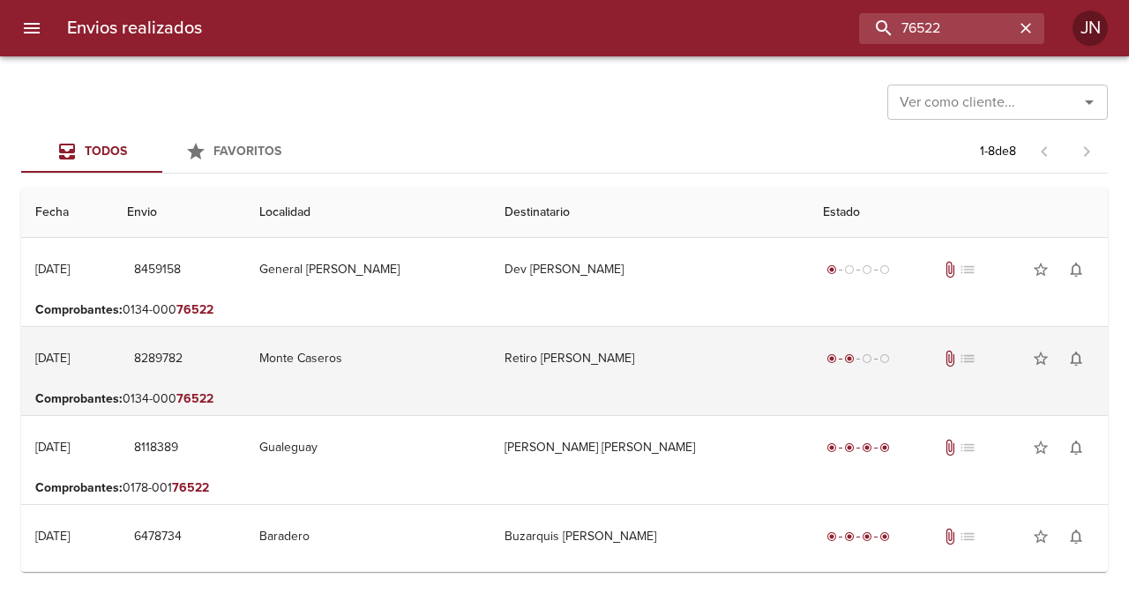
click at [592, 362] on td "Retiro Rocio Soledad Fleitas" at bounding box center [649, 358] width 318 height 63
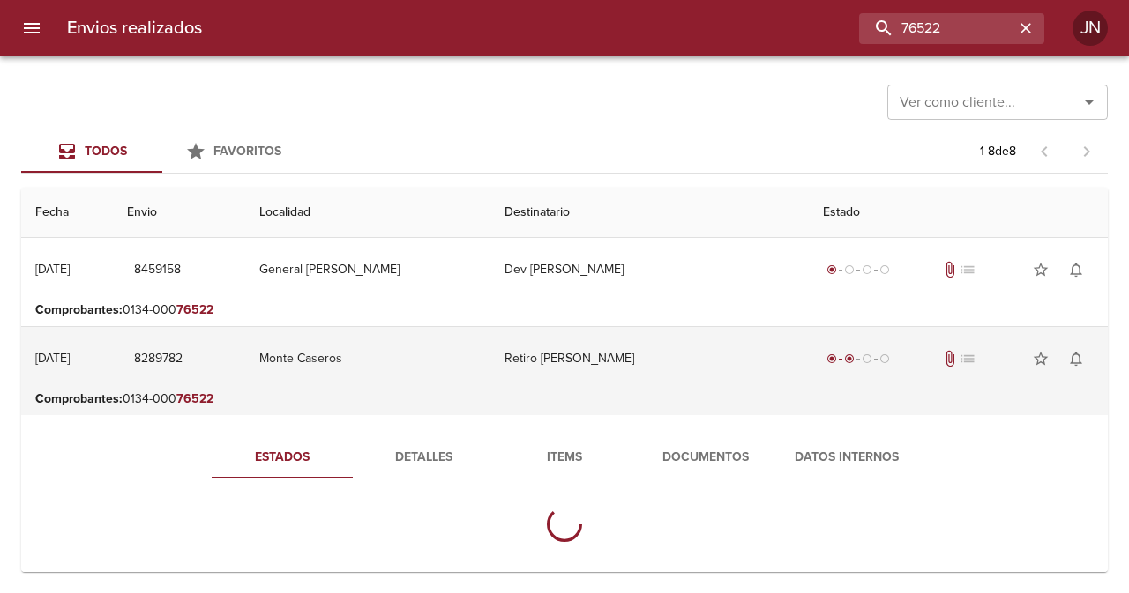
click at [593, 362] on td "Retiro Rocio Soledad Fleitas" at bounding box center [649, 358] width 318 height 63
